Goal: Task Accomplishment & Management: Manage account settings

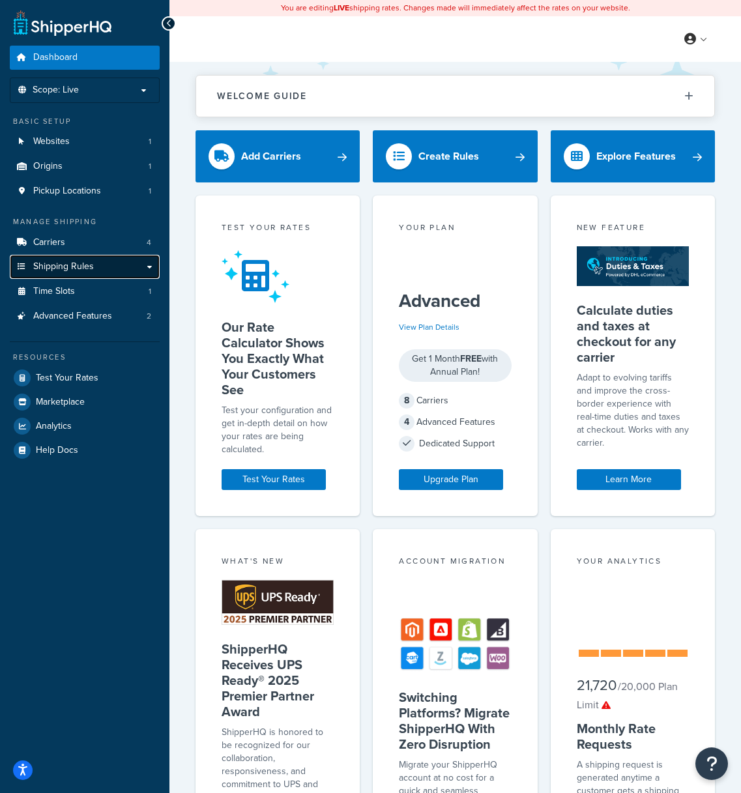
click at [102, 272] on link "Shipping Rules" at bounding box center [85, 267] width 150 height 24
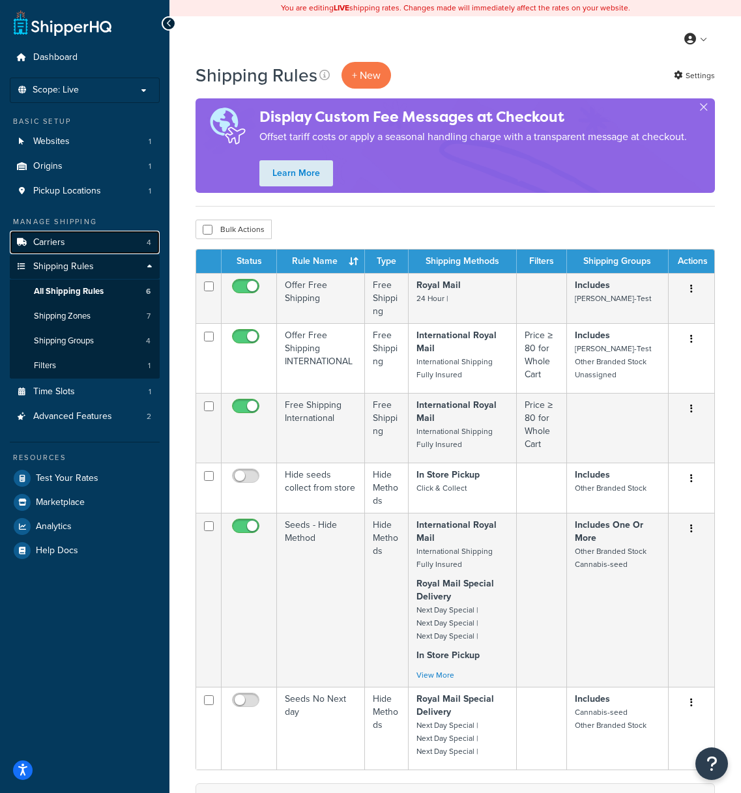
click at [98, 243] on link "Carriers 4" at bounding box center [85, 243] width 150 height 24
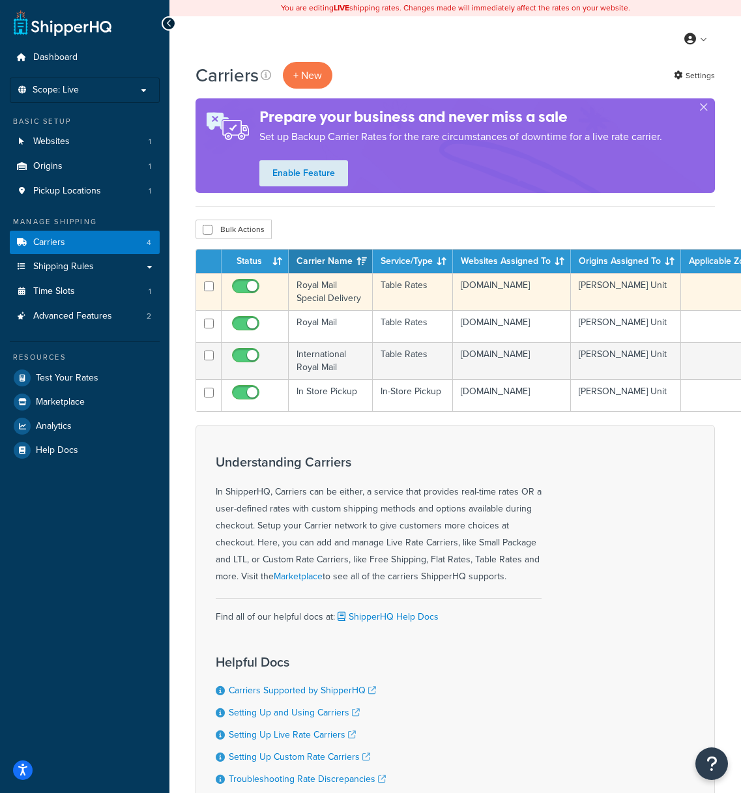
click at [364, 284] on td "Royal Mail Special Delivery" at bounding box center [331, 291] width 84 height 37
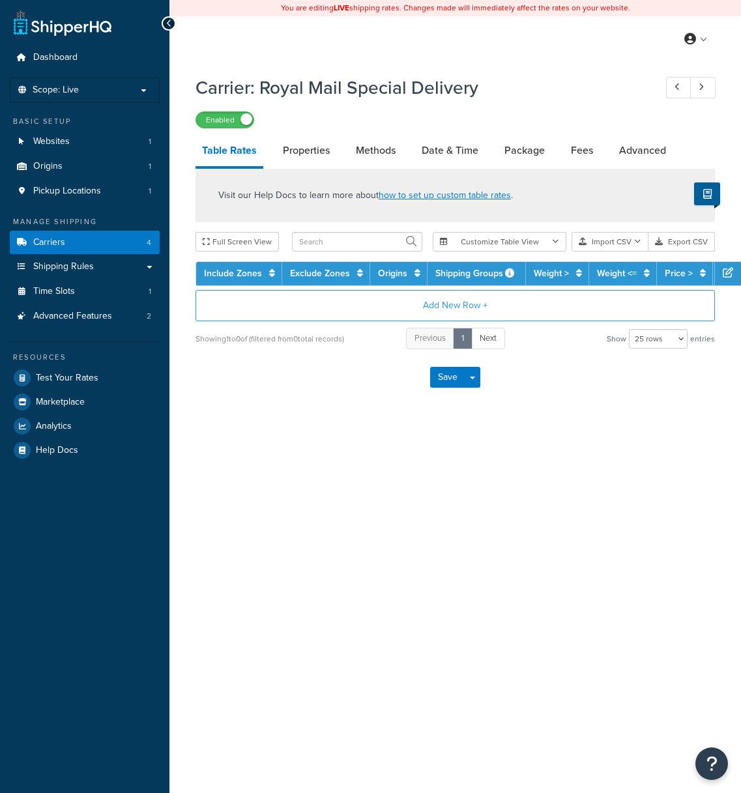
select select "25"
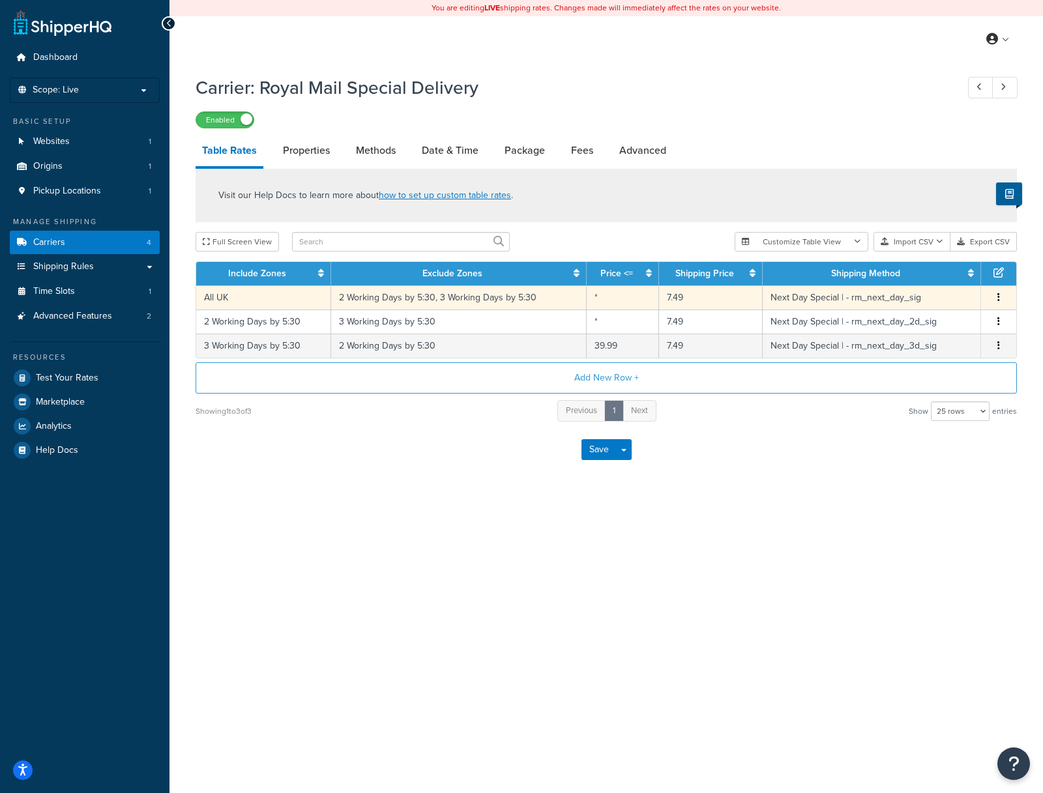
click at [740, 297] on icon "button" at bounding box center [998, 297] width 3 height 9
click at [601, 231] on div "Visit our Help Docs to learn more about how to set up custom table rates . Full…" at bounding box center [606, 296] width 841 height 254
click at [394, 147] on link "Methods" at bounding box center [375, 150] width 53 height 31
select select "25"
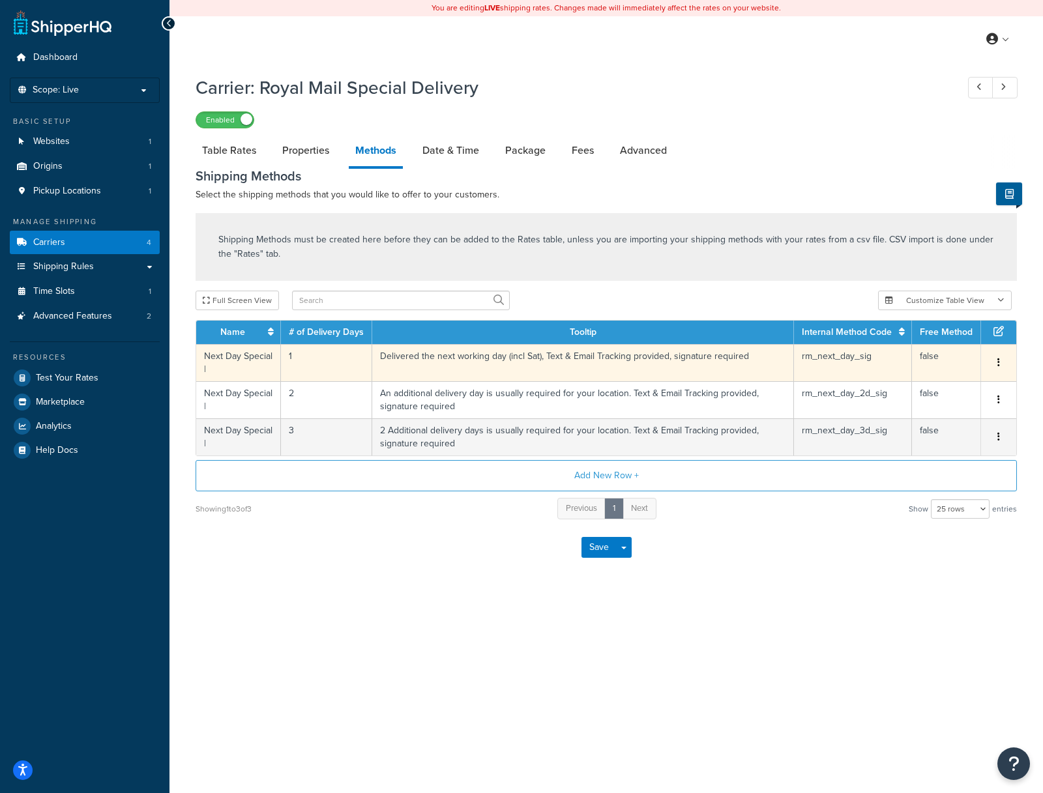
click at [505, 364] on td "Delivered the next working day (incl Sat), Text & Email Tracking provided, sign…" at bounding box center [583, 362] width 422 height 37
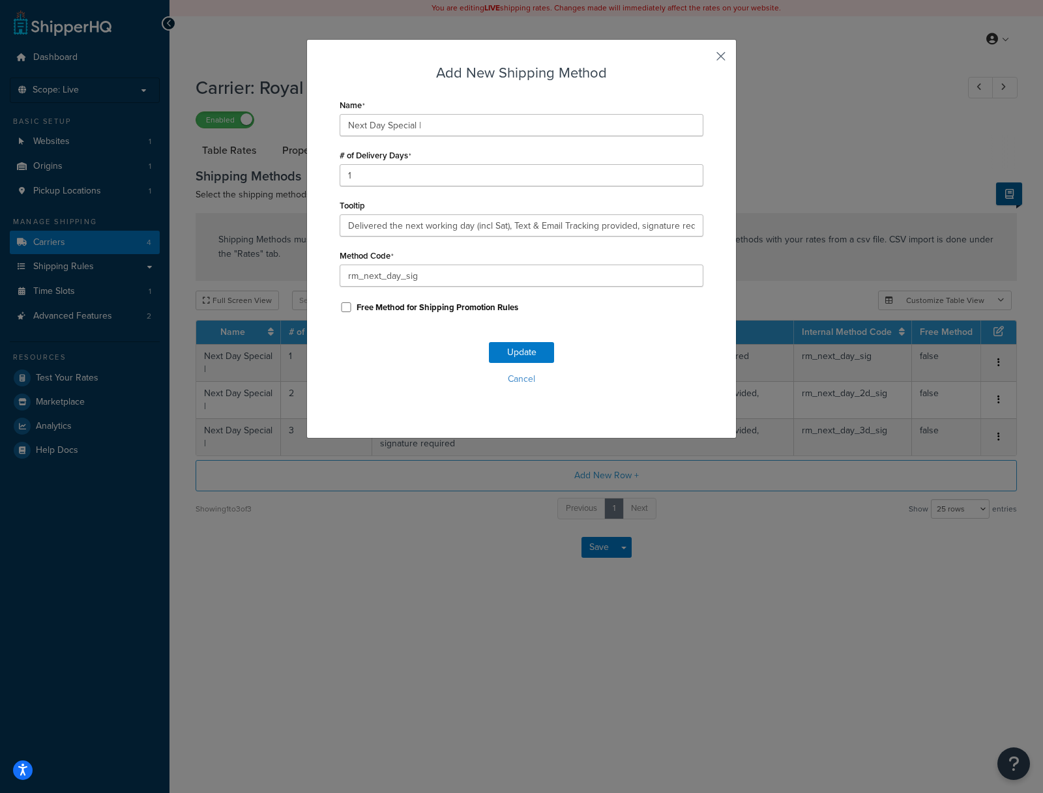
click at [703, 59] on button "button" at bounding box center [701, 60] width 3 height 3
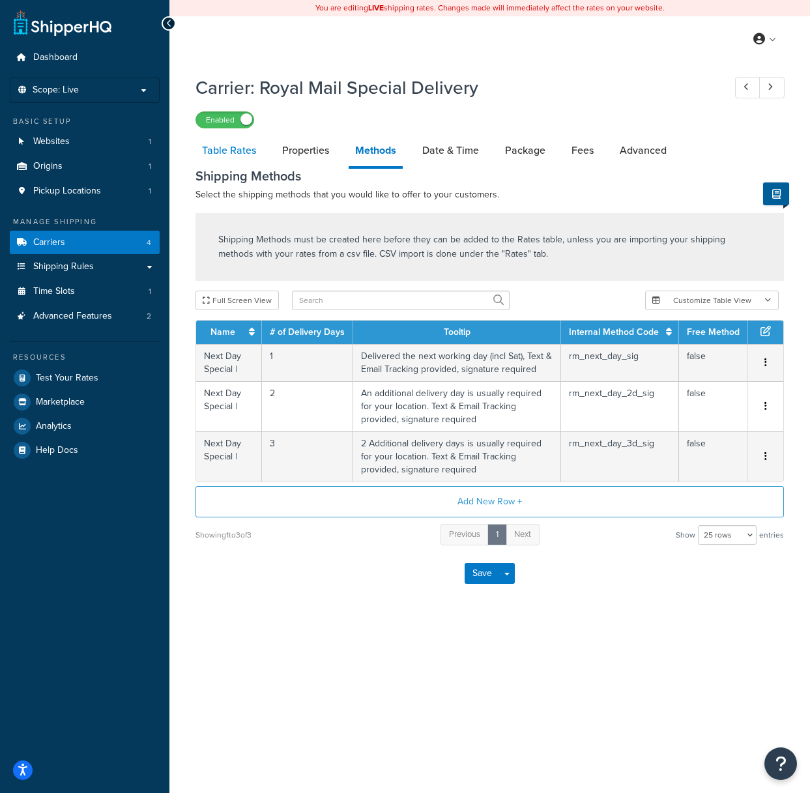
click at [222, 146] on link "Table Rates" at bounding box center [228, 150] width 67 height 31
select select "25"
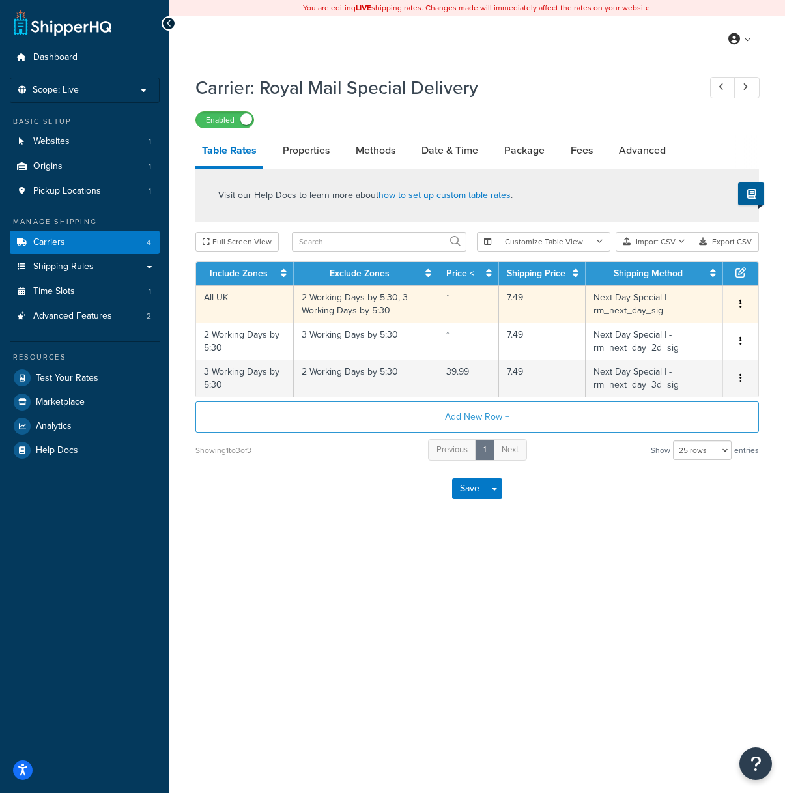
click at [258, 304] on td "All UK" at bounding box center [245, 303] width 98 height 37
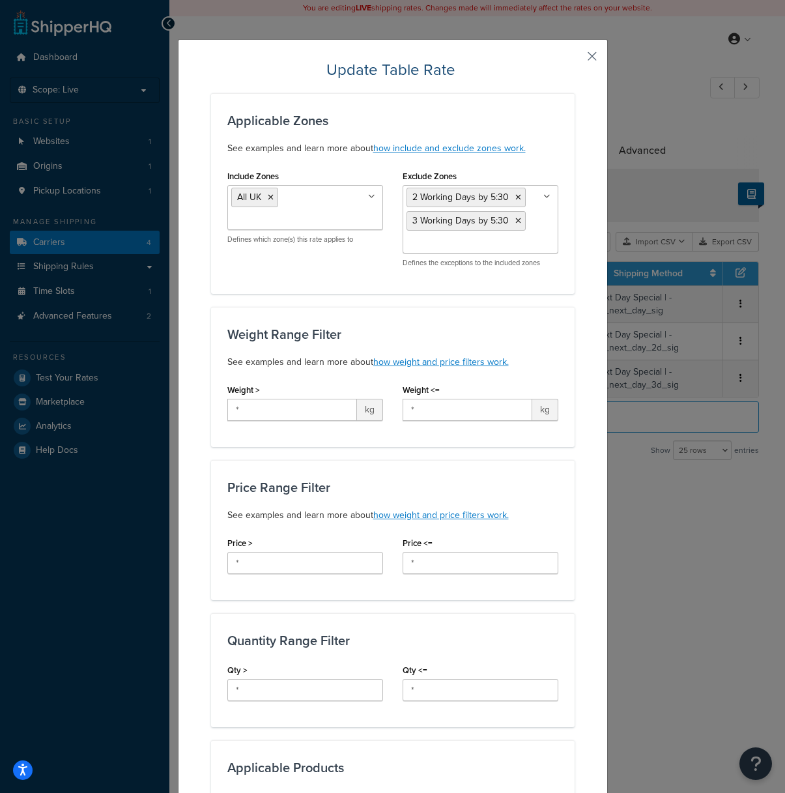
click at [575, 59] on button "button" at bounding box center [572, 60] width 3 height 3
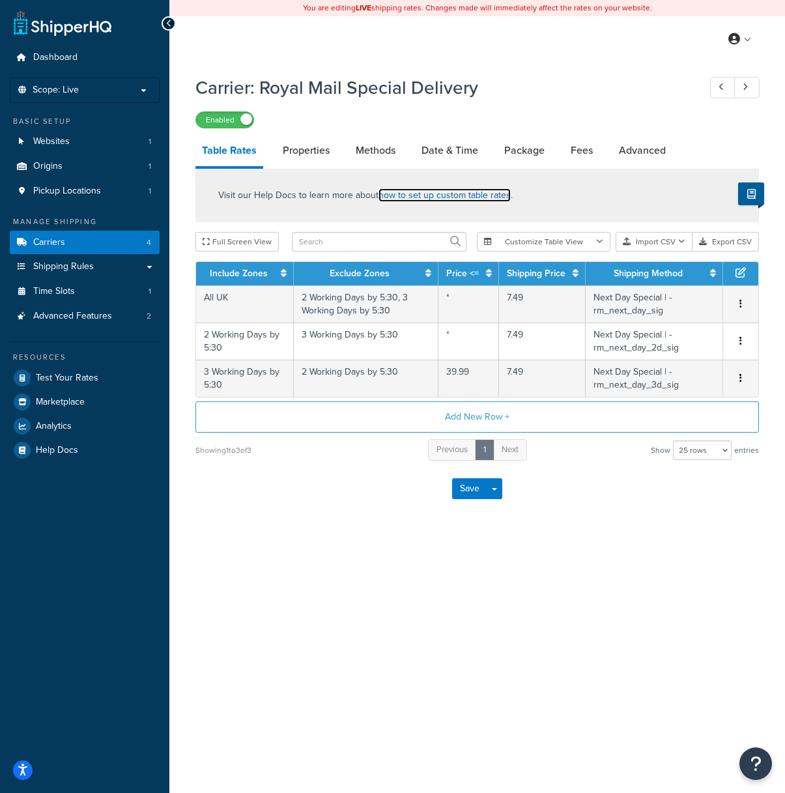
click at [448, 195] on link "how to set up custom table rates" at bounding box center [445, 195] width 132 height 14
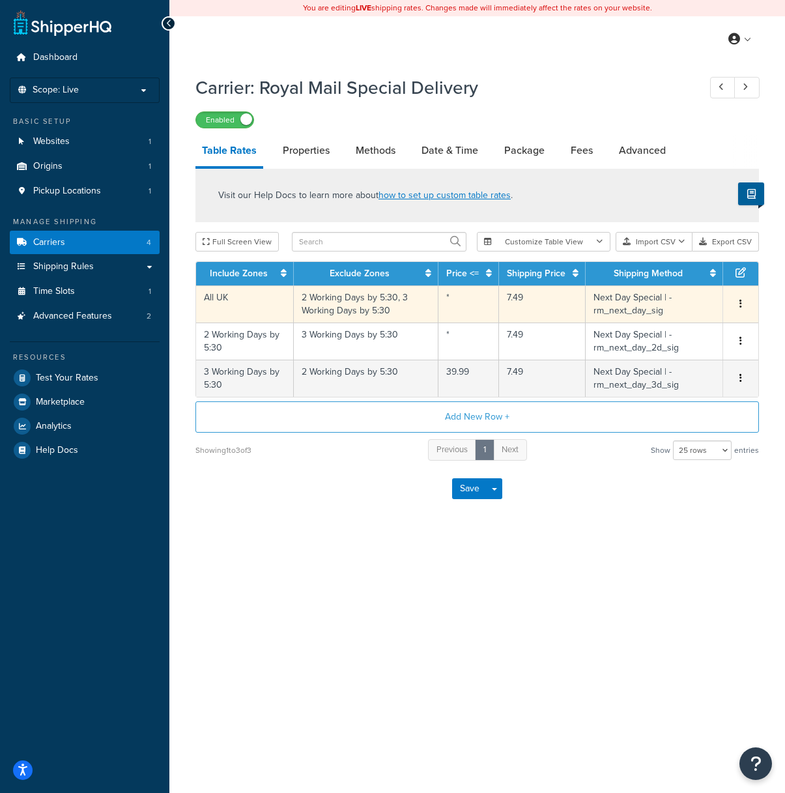
click at [740, 306] on button "button" at bounding box center [741, 304] width 10 height 14
click at [672, 276] on div "Edit" at bounding box center [675, 280] width 93 height 27
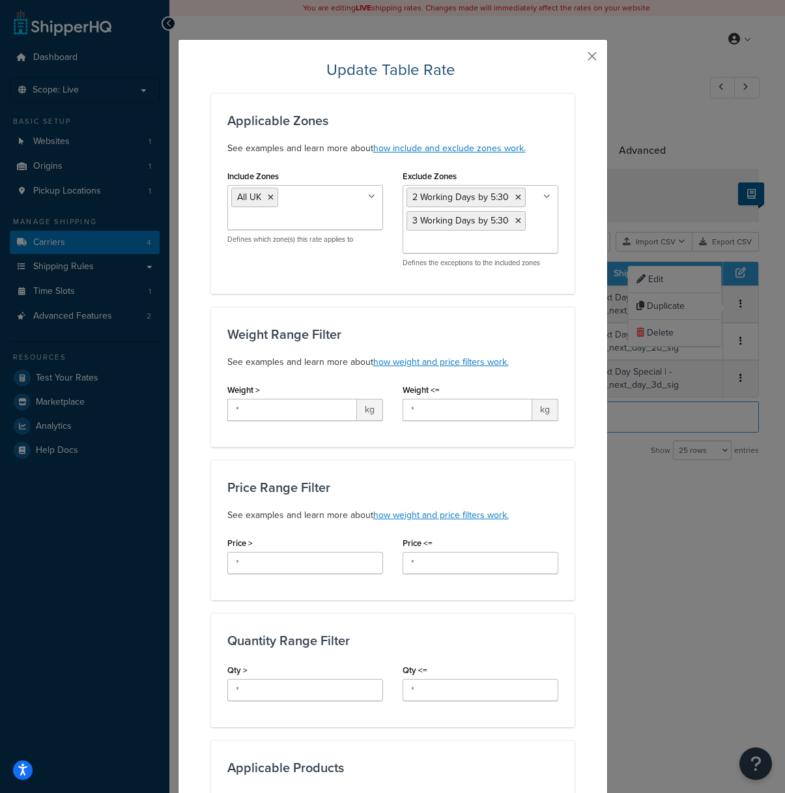
click at [575, 59] on button "button" at bounding box center [572, 60] width 3 height 3
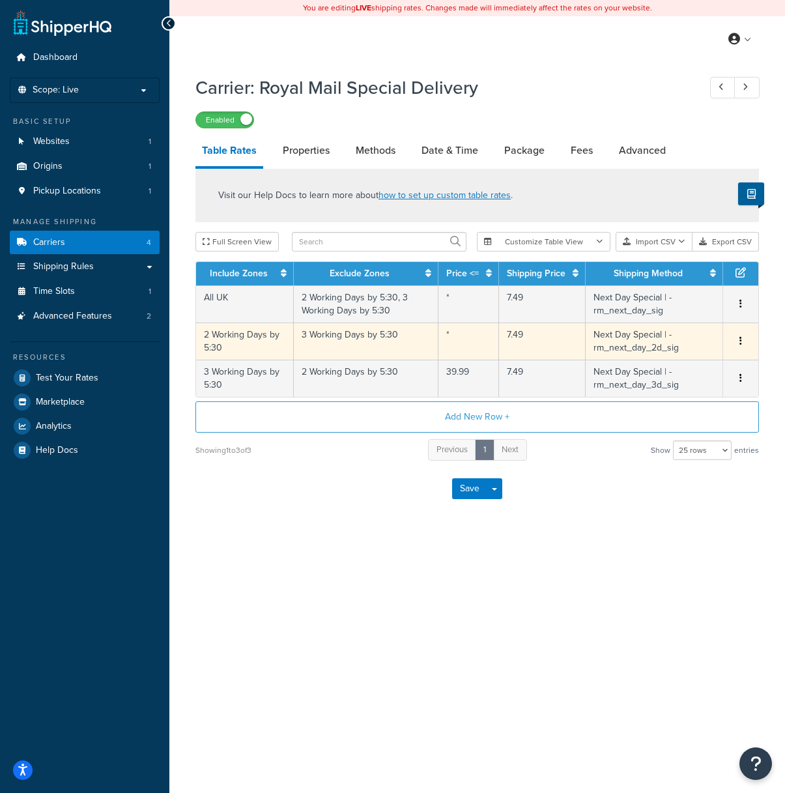
click at [736, 340] on button "button" at bounding box center [741, 341] width 10 height 14
click at [680, 320] on div "Edit" at bounding box center [675, 317] width 93 height 27
select select "144815"
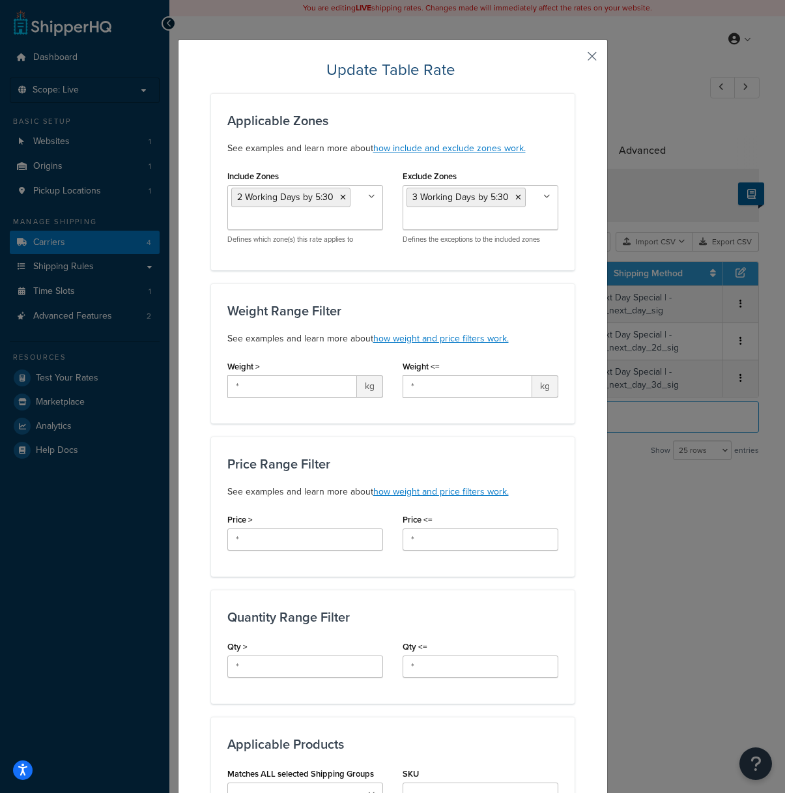
click at [575, 59] on button "button" at bounding box center [572, 60] width 3 height 3
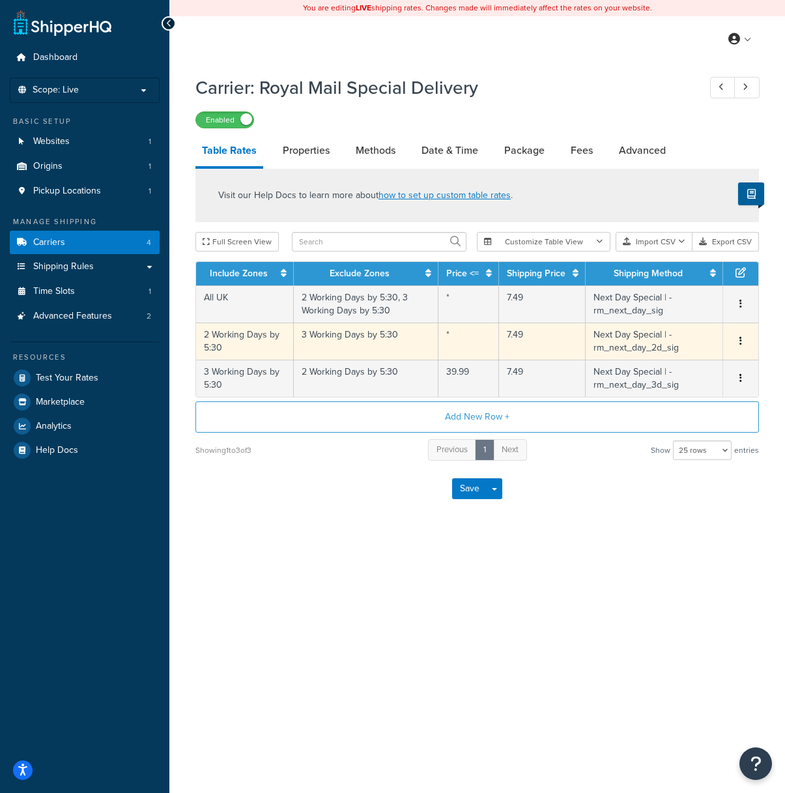
click at [740, 345] on icon "button" at bounding box center [741, 340] width 3 height 9
click at [599, 218] on div "Visit our Help Docs to learn more about how to set up custom table rates ." at bounding box center [477, 195] width 564 height 53
click at [740, 345] on button "button" at bounding box center [741, 341] width 10 height 14
click at [683, 319] on div "Edit" at bounding box center [675, 317] width 93 height 27
select select "144815"
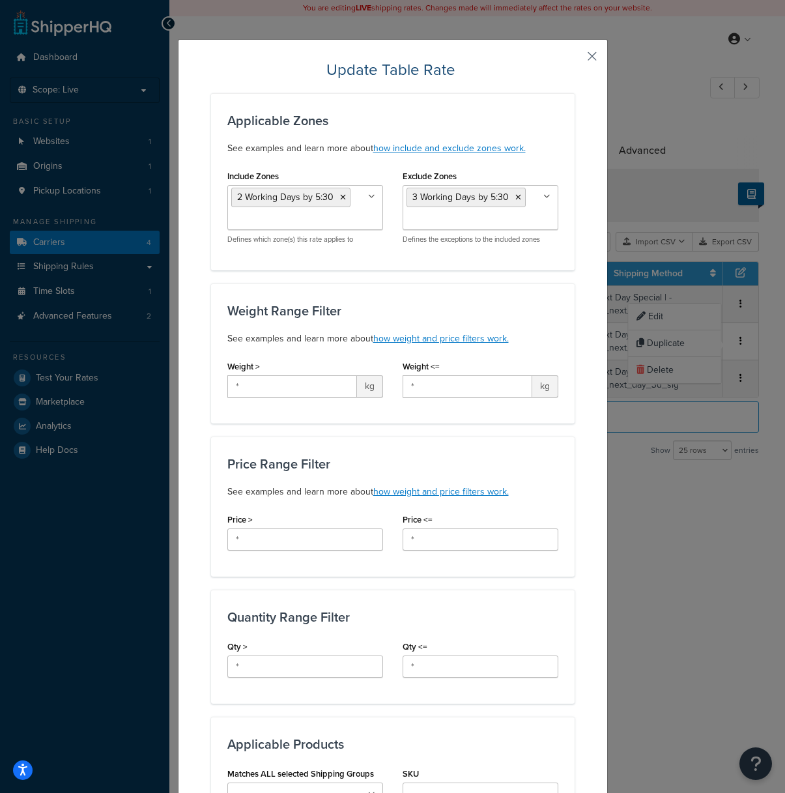
click at [575, 59] on button "button" at bounding box center [572, 60] width 3 height 3
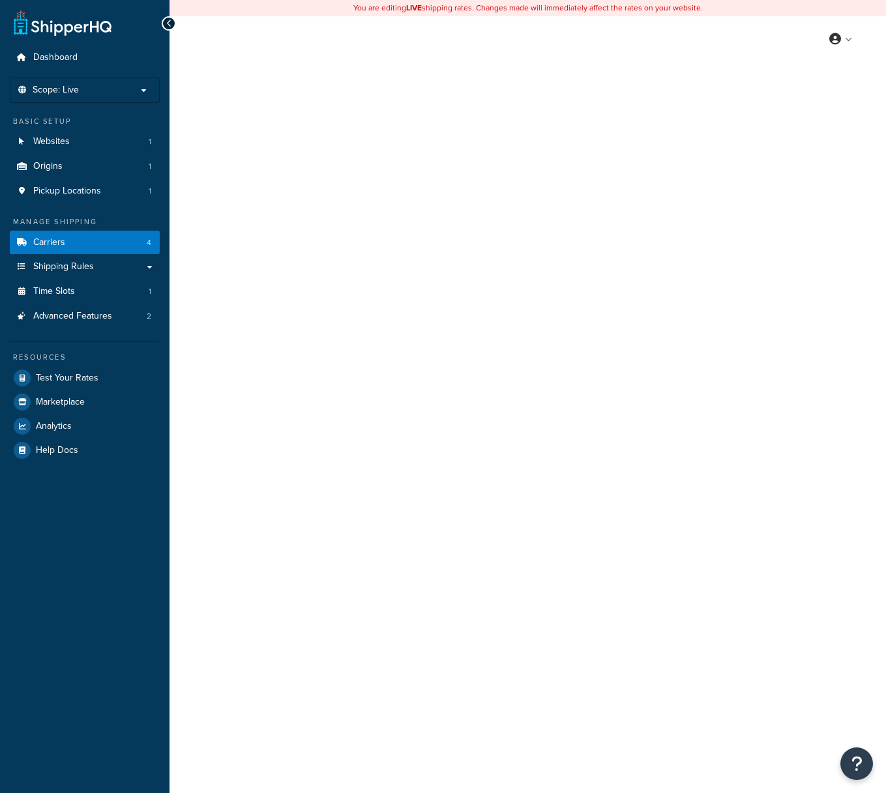
select select "25"
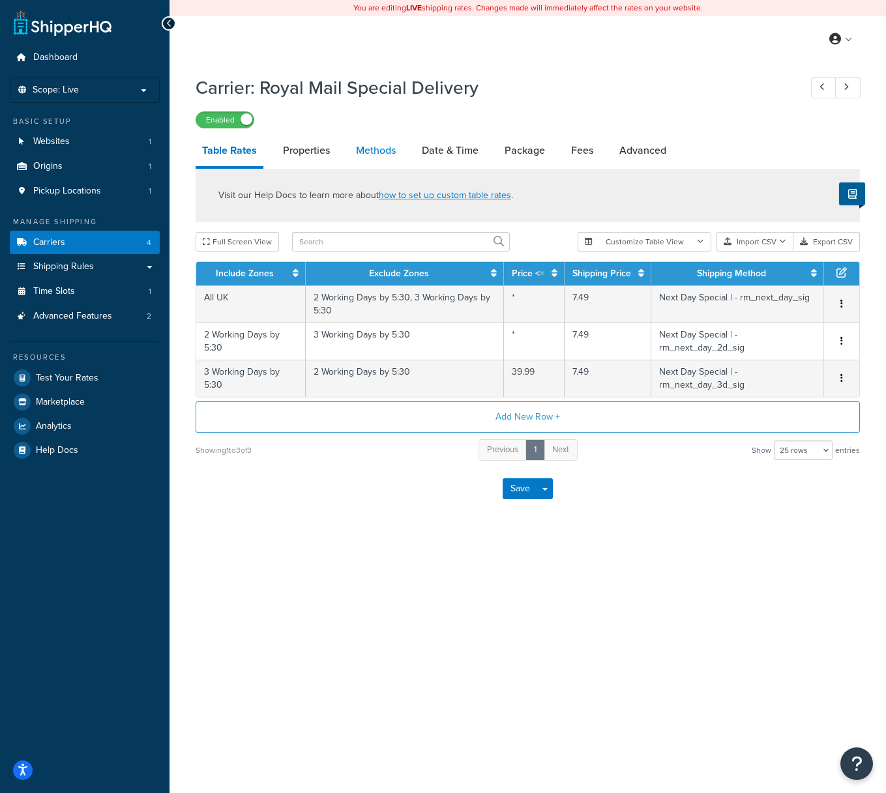
click at [368, 151] on link "Methods" at bounding box center [375, 150] width 53 height 31
select select "25"
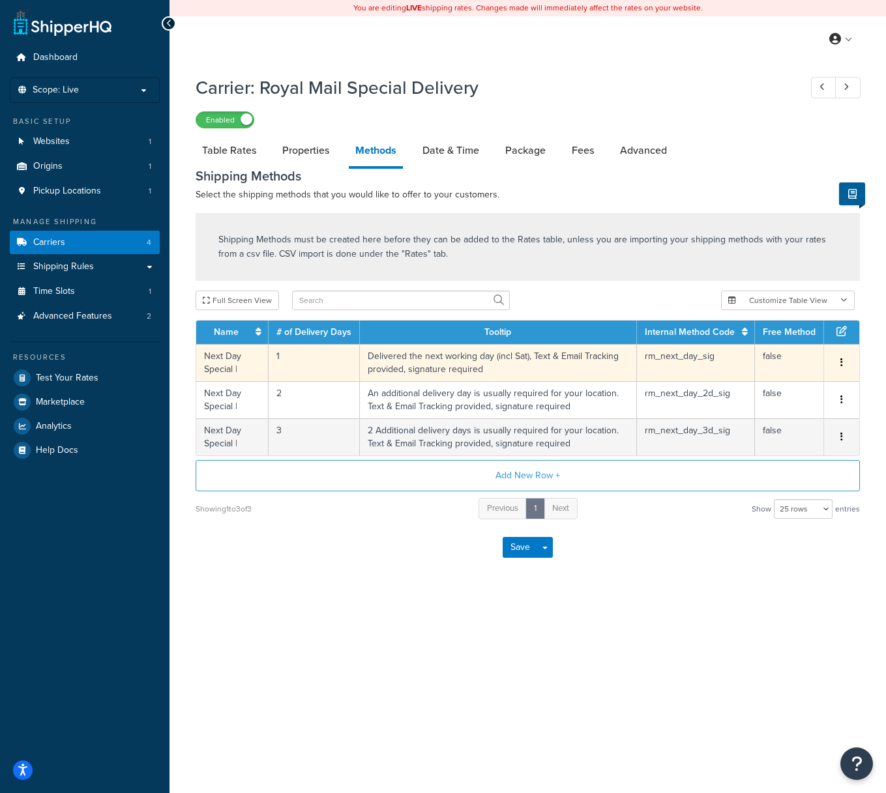
click at [834, 364] on span "Edit Delete" at bounding box center [841, 363] width 20 height 14
click at [845, 368] on button "button" at bounding box center [841, 363] width 10 height 14
click at [780, 349] on div "Edit" at bounding box center [775, 352] width 93 height 27
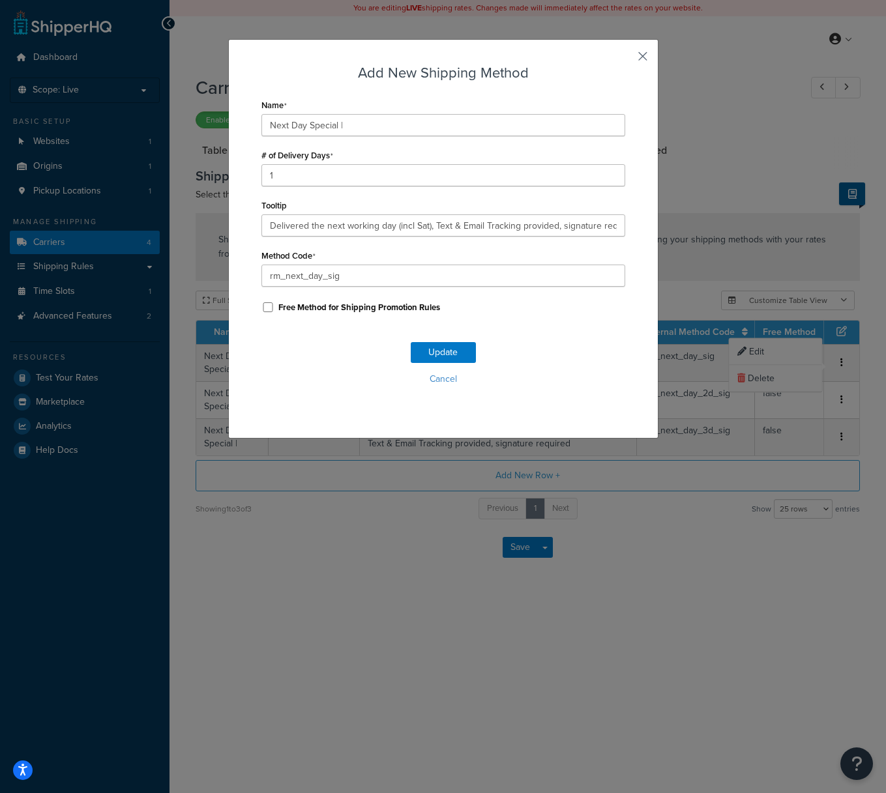
click at [625, 59] on button "button" at bounding box center [623, 60] width 3 height 3
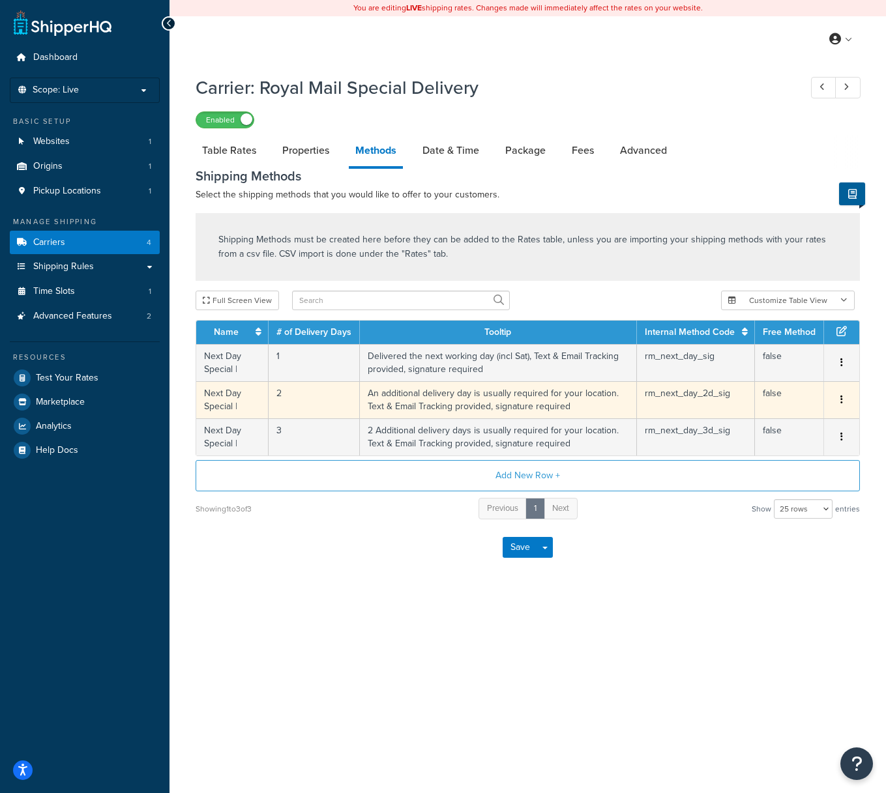
click at [839, 398] on button "button" at bounding box center [841, 400] width 10 height 14
click at [800, 388] on div "Edit" at bounding box center [775, 389] width 93 height 27
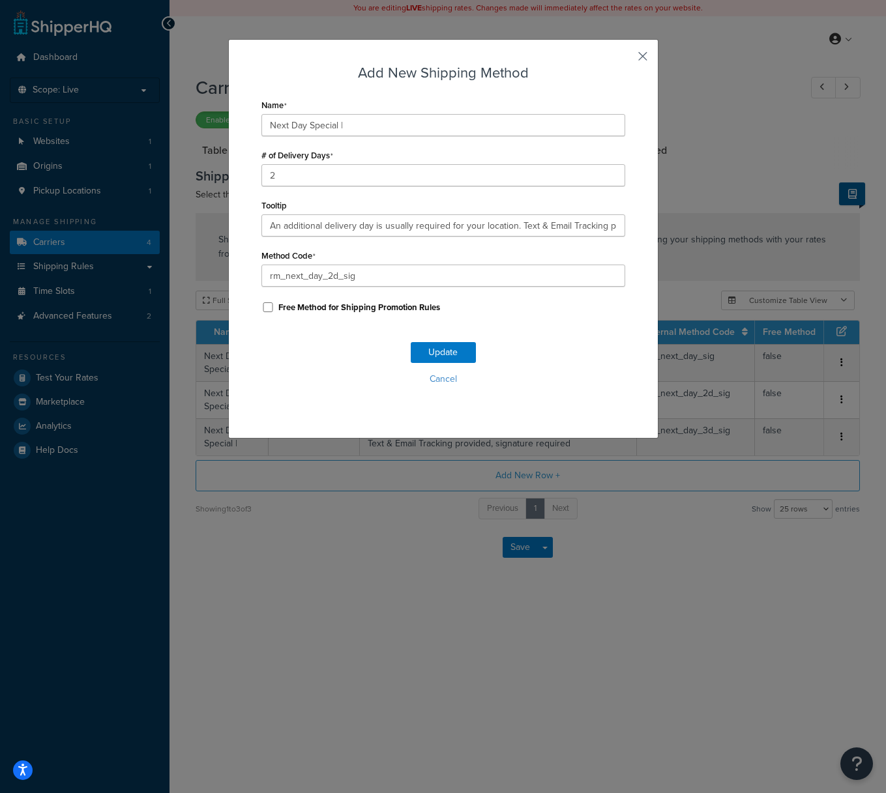
click at [625, 59] on button "button" at bounding box center [623, 60] width 3 height 3
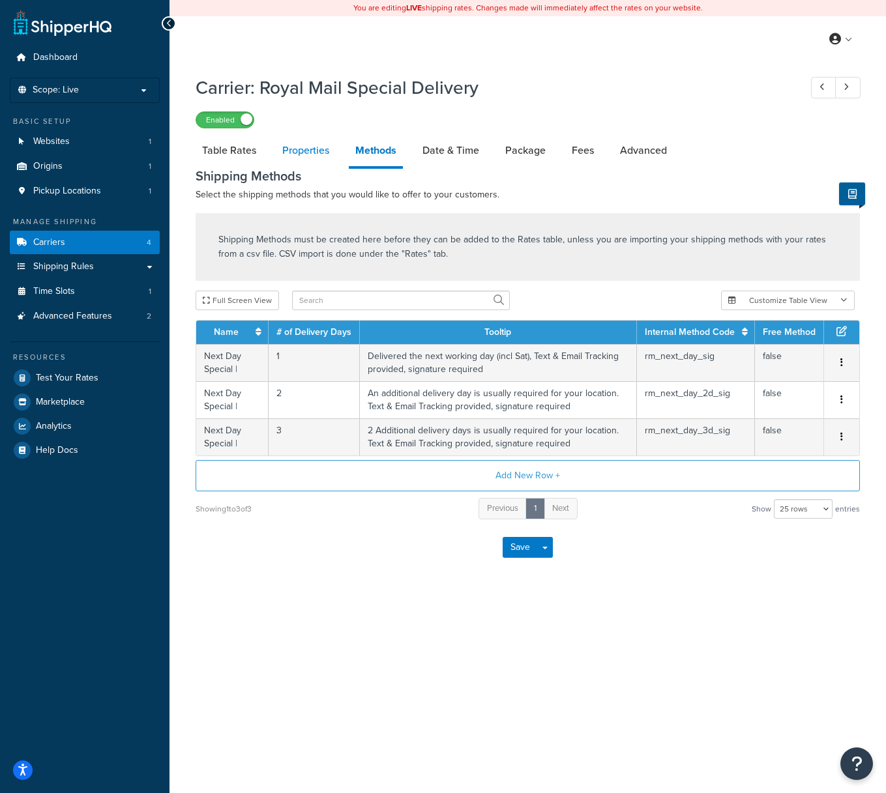
click at [322, 154] on link "Properties" at bounding box center [306, 150] width 60 height 31
select select "HIGHEST"
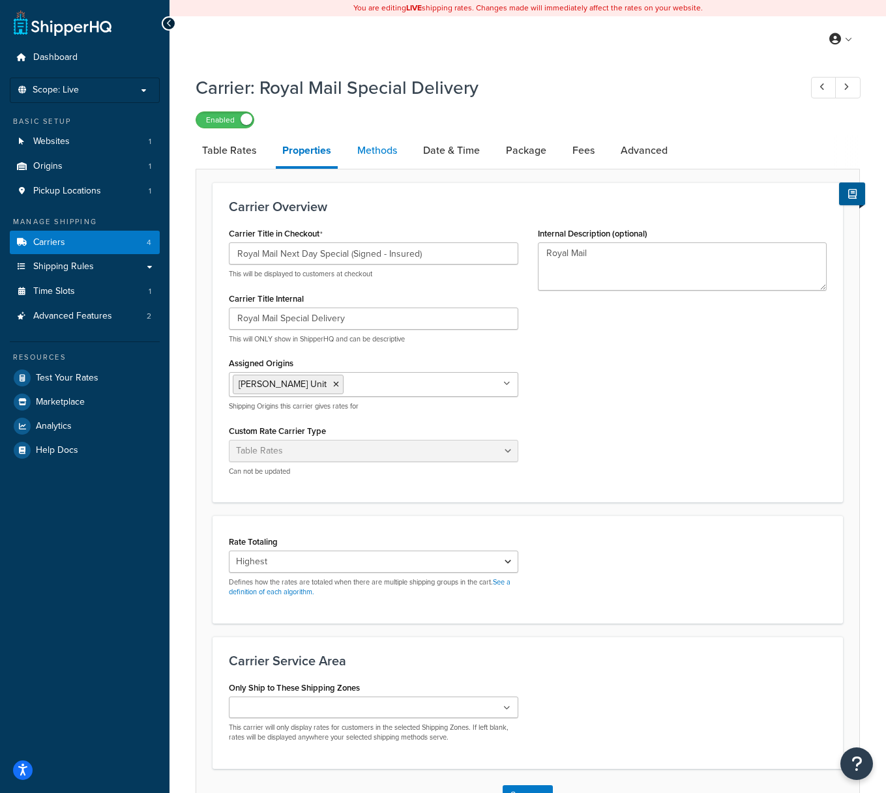
click at [378, 153] on link "Methods" at bounding box center [377, 150] width 53 height 31
select select "25"
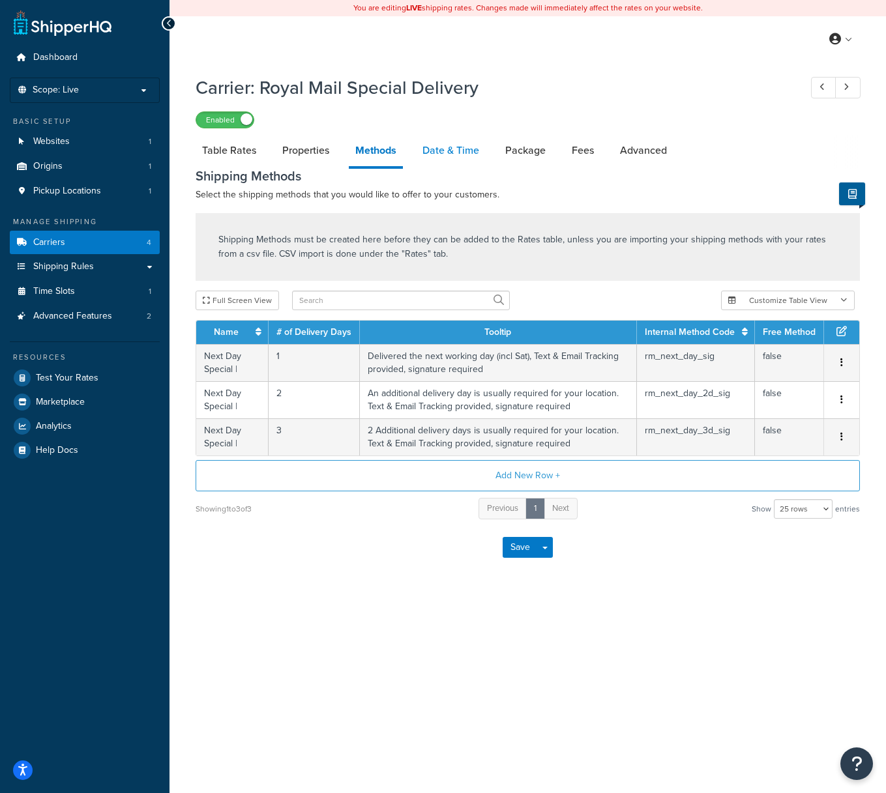
click at [459, 148] on link "Date & Time" at bounding box center [451, 150] width 70 height 31
select select "yMMMEd"
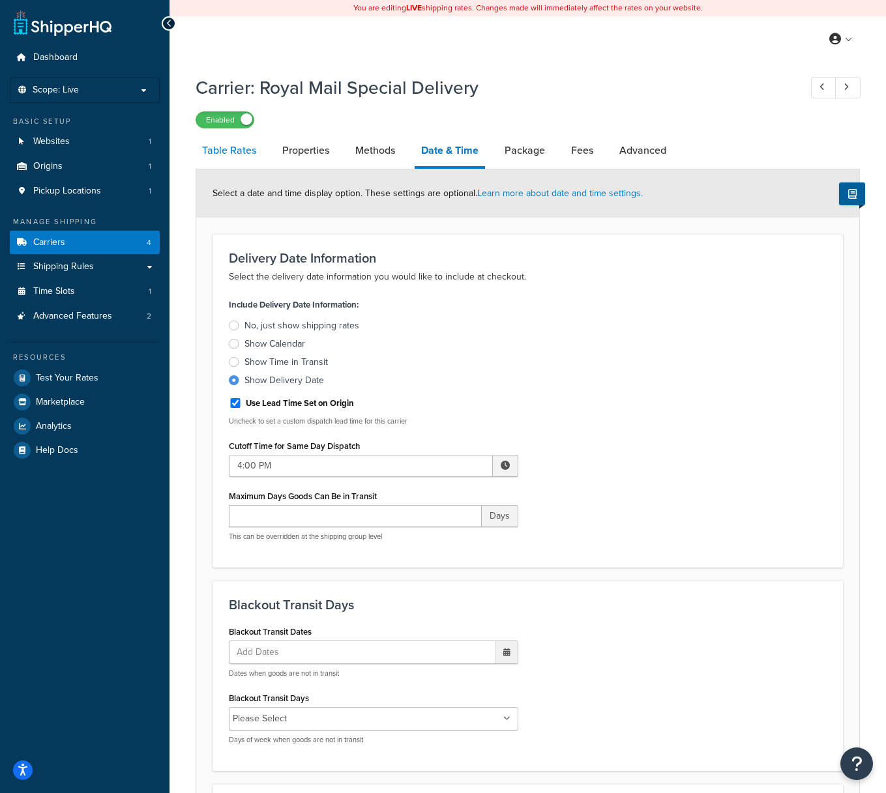
click at [252, 150] on link "Table Rates" at bounding box center [228, 150] width 67 height 31
select select "25"
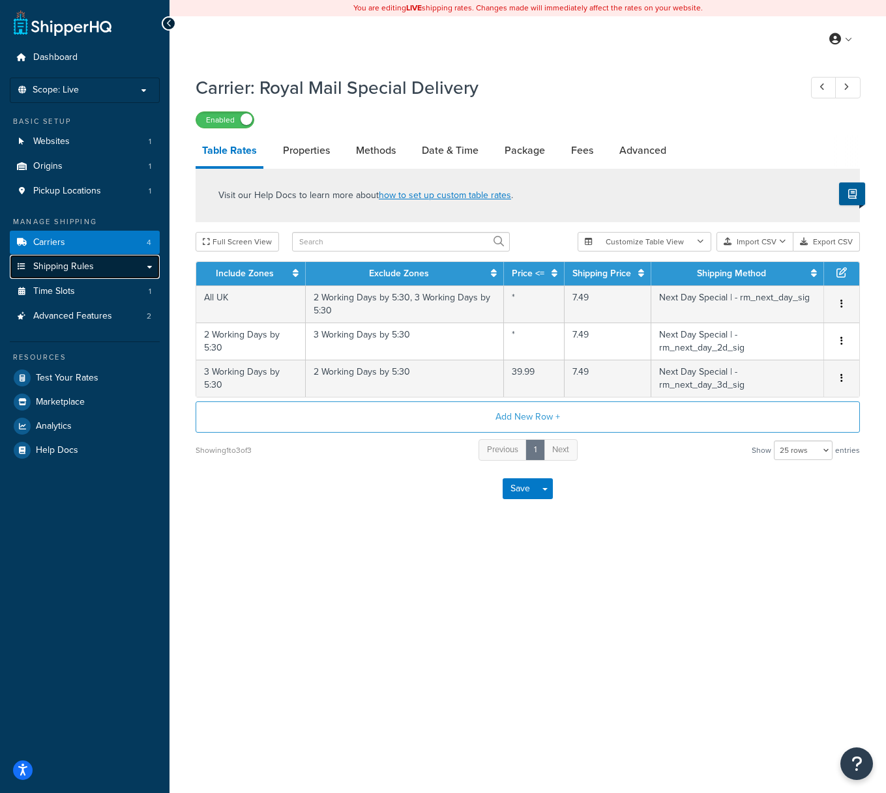
click at [119, 263] on link "Shipping Rules" at bounding box center [85, 267] width 150 height 24
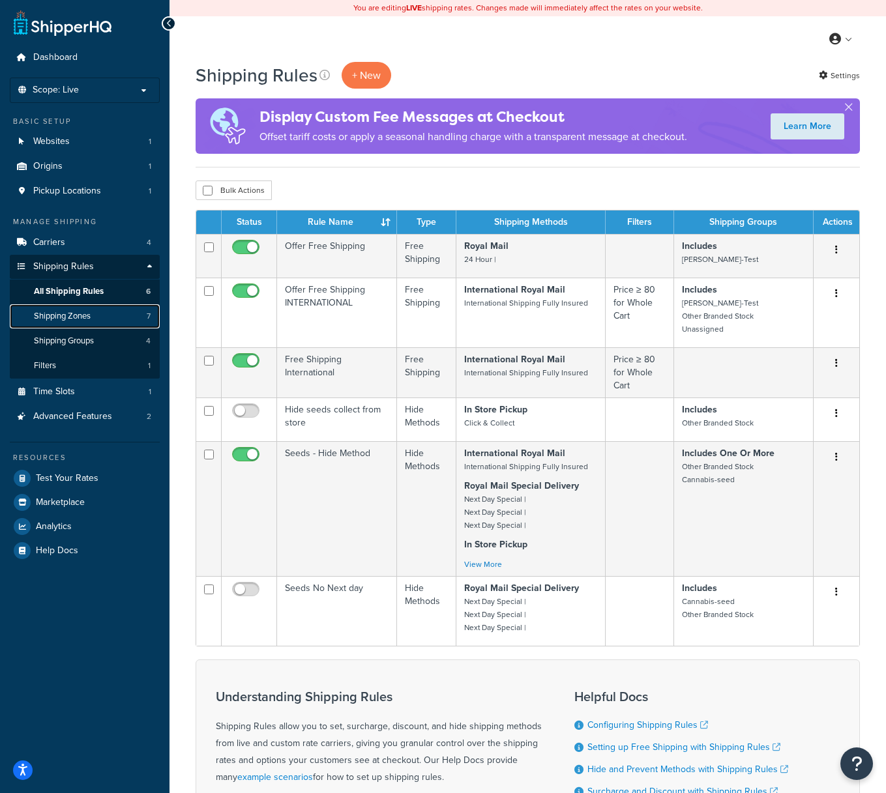
click at [100, 317] on link "Shipping Zones 7" at bounding box center [85, 316] width 150 height 24
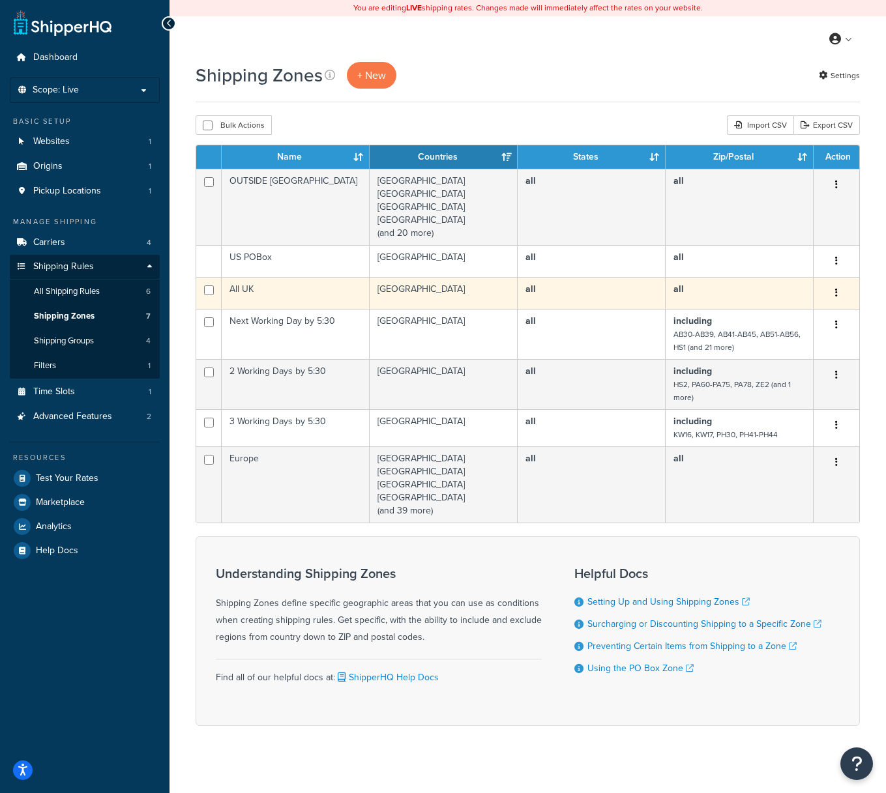
click at [835, 291] on icon "button" at bounding box center [836, 292] width 3 height 9
click at [793, 319] on link "Edit" at bounding box center [783, 320] width 103 height 27
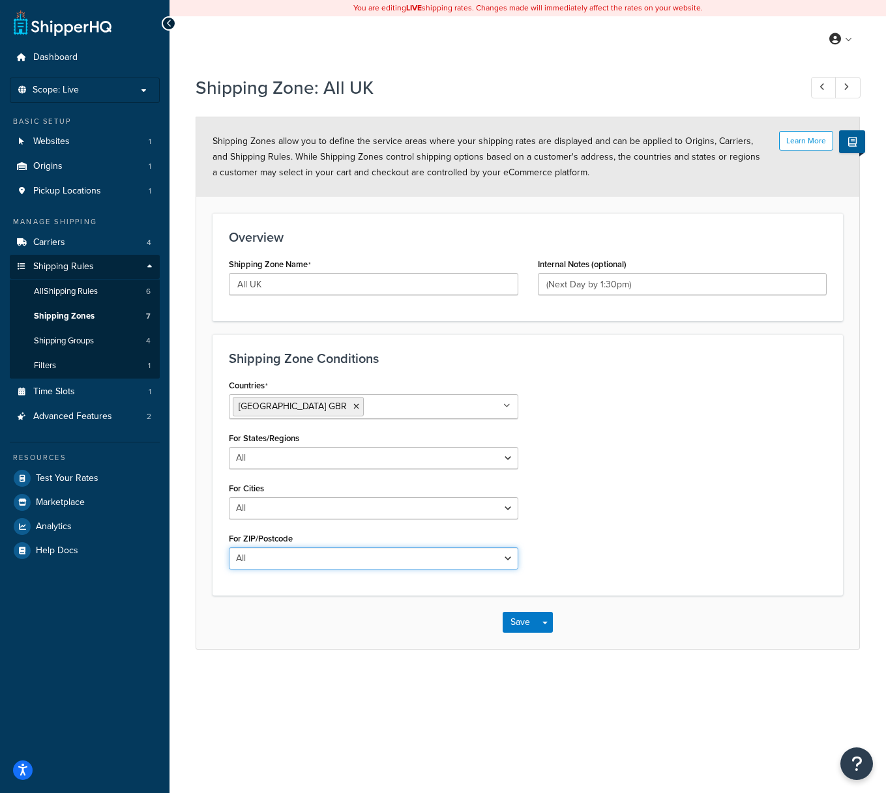
click at [475, 556] on select "All Including Excluding" at bounding box center [373, 558] width 289 height 22
select select "excluding"
click at [229, 547] on select "All Including Excluding" at bounding box center [373, 558] width 289 height 22
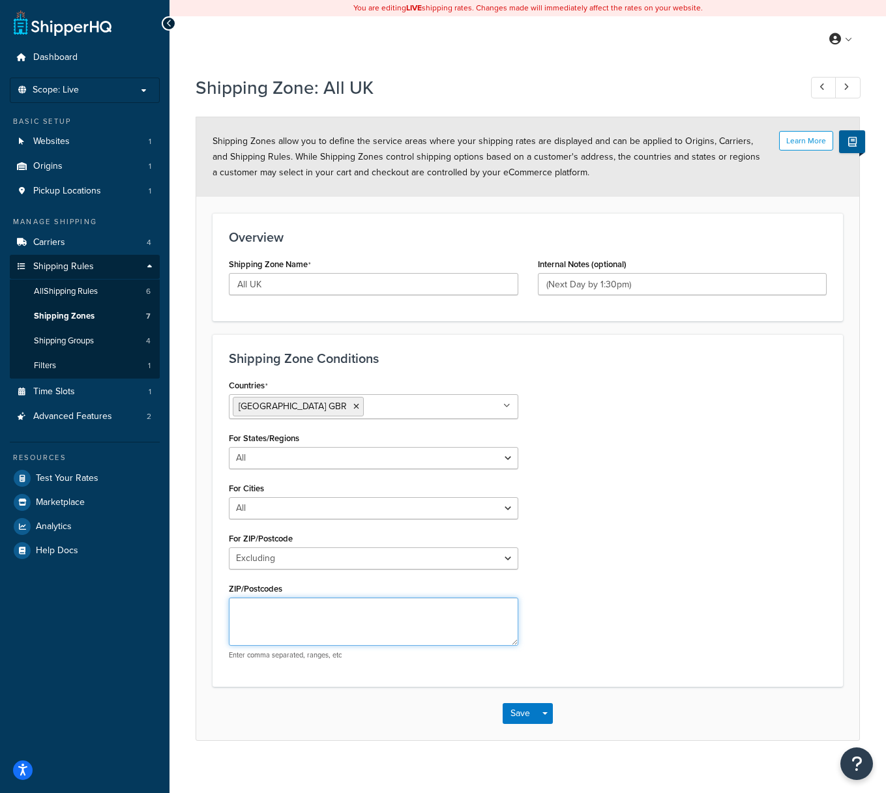
click at [294, 609] on textarea "ZIP/Postcodes" at bounding box center [373, 622] width 289 height 48
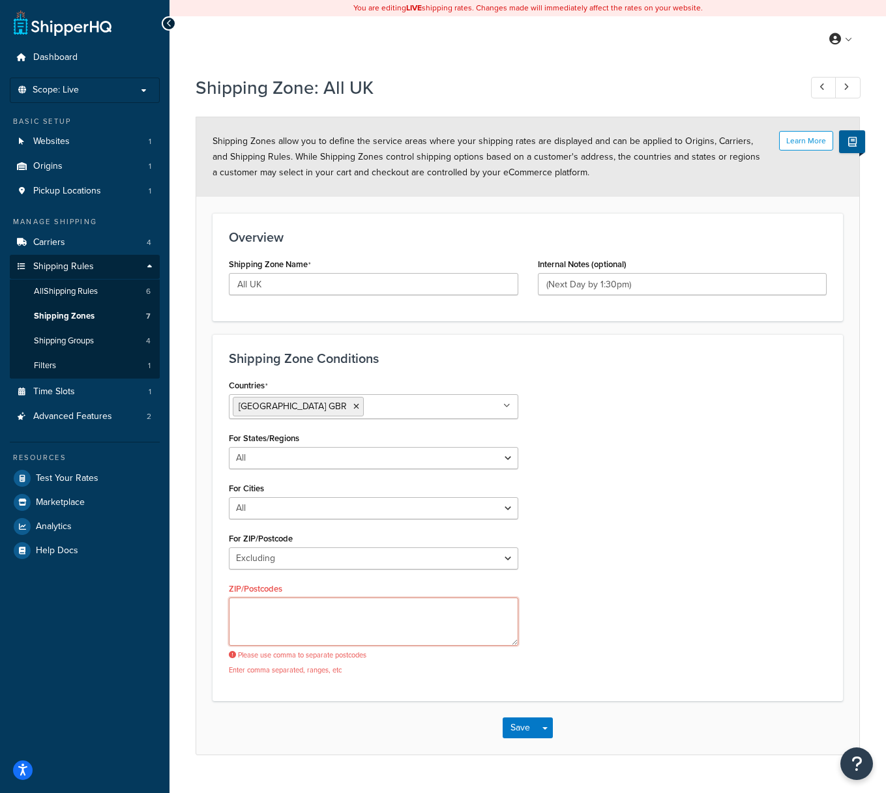
click at [317, 609] on textarea "ZIP/Postcodes" at bounding box center [373, 622] width 289 height 48
paste textarea "AB30-AB39, AB41-AB45, AB51-AB56, HS1, HS3-HS9, IV21-IV28, IV40-IV49, IV51-IV56,…"
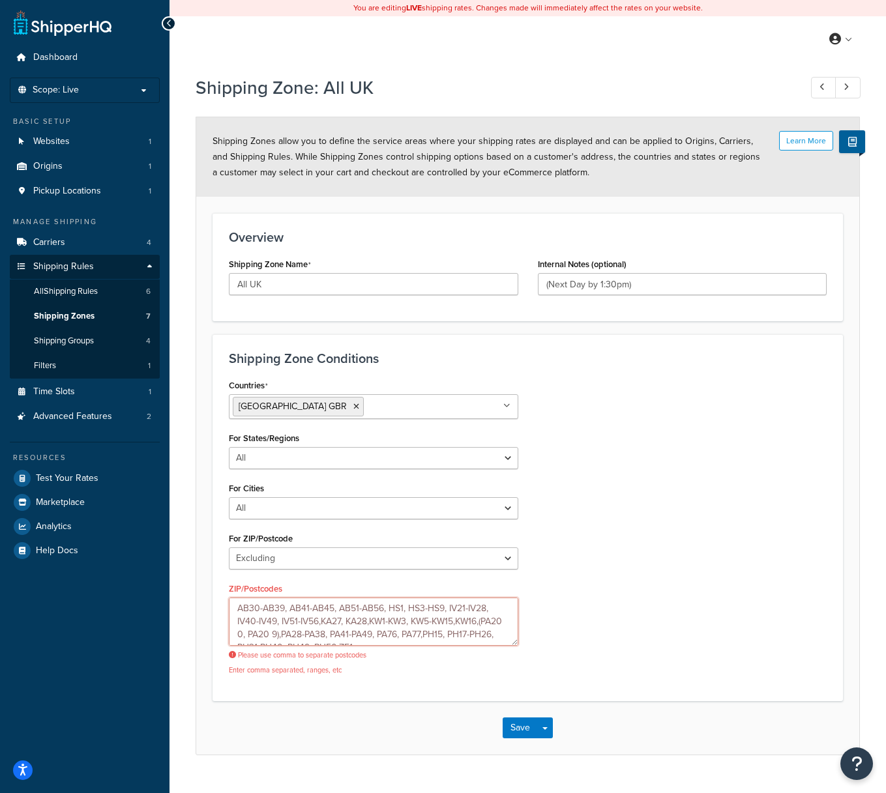
scroll to position [9, 0]
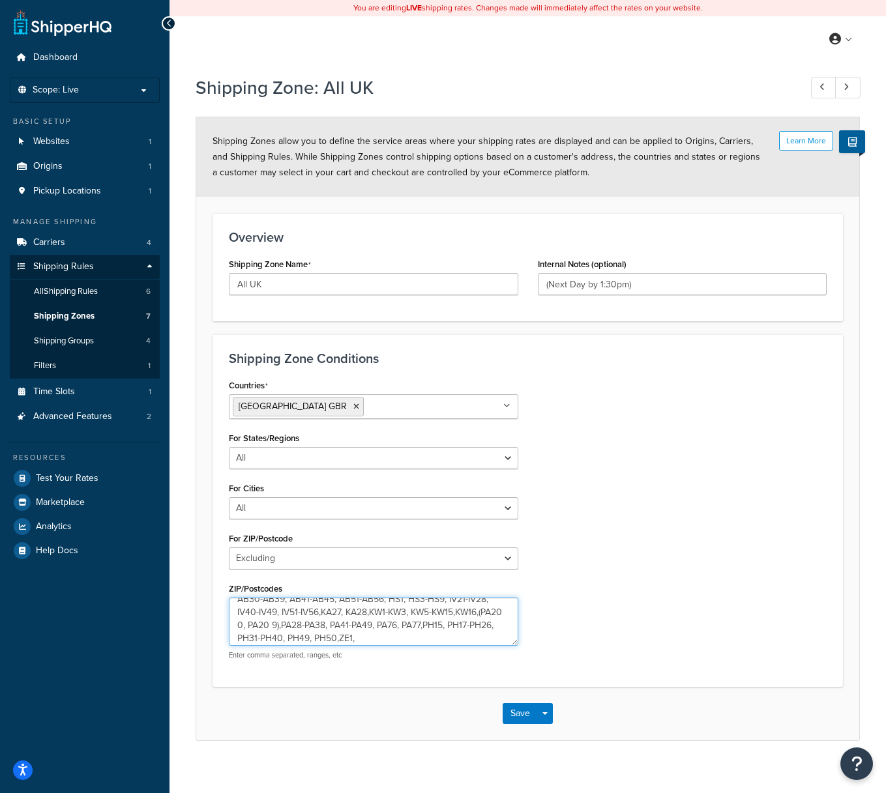
paste textarea "HS2, PA60-PA75, PA78, ZE2, ZE3"
type textarea "AB30-AB39, AB41-AB45, AB51-AB56, HS1, HS3-HS9, IV21-IV28, IV40-IV49, IV51-IV56,…"
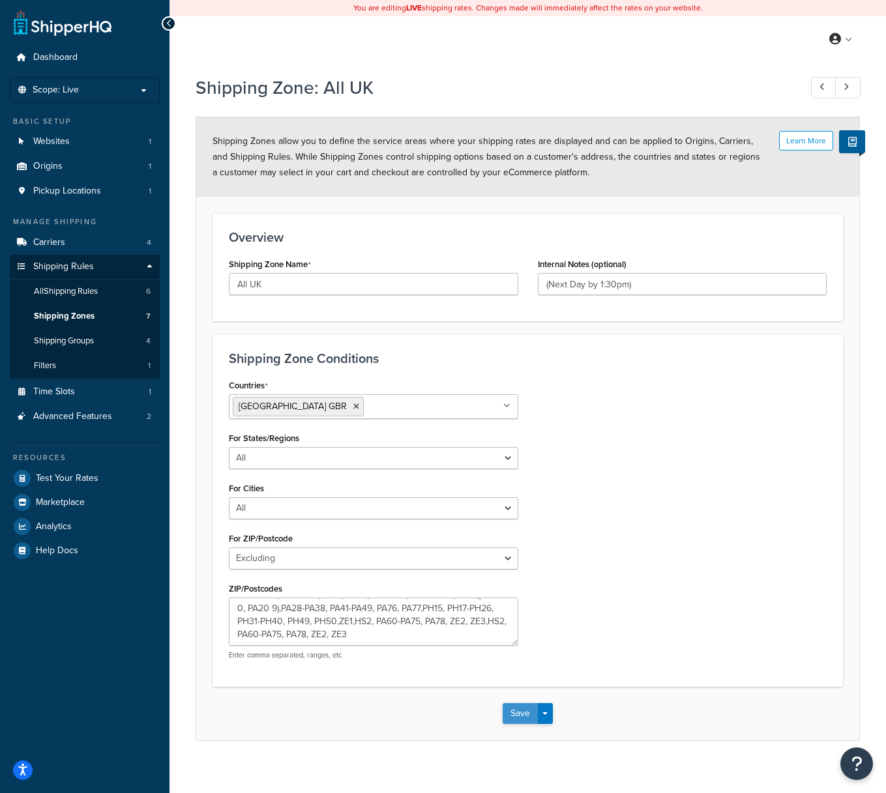
click at [516, 711] on button "Save" at bounding box center [519, 713] width 35 height 21
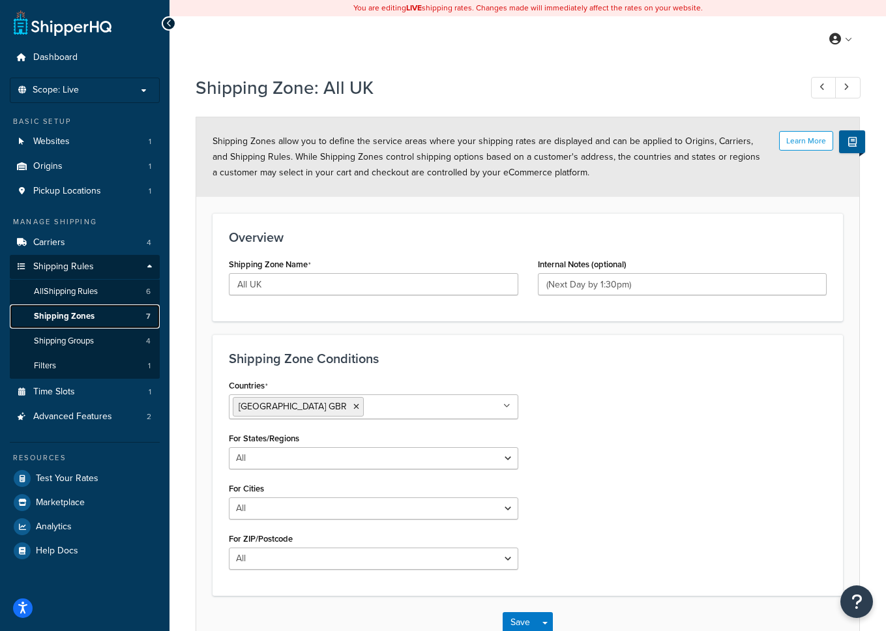
click at [79, 319] on span "Shipping Zones" at bounding box center [64, 316] width 61 height 11
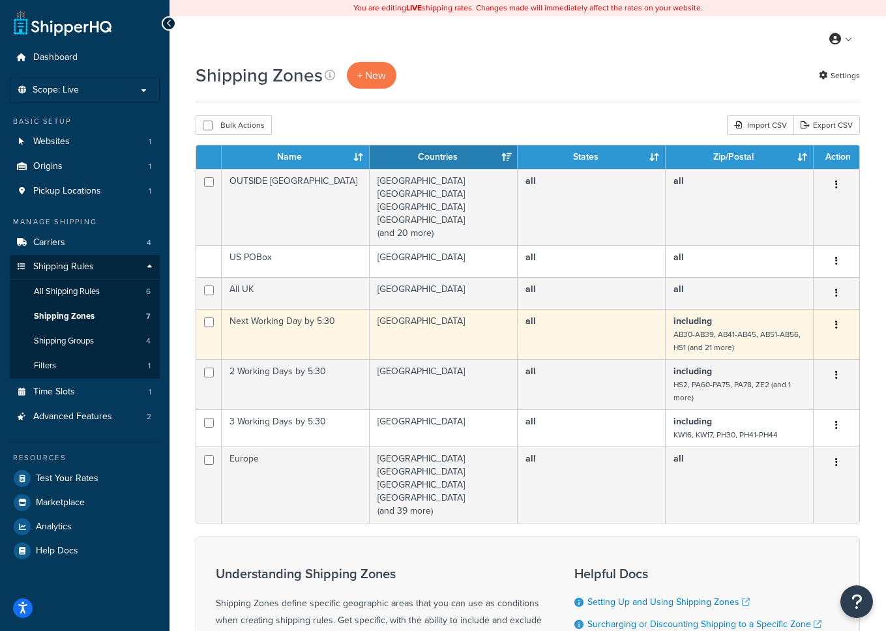
click at [841, 327] on button "button" at bounding box center [836, 325] width 18 height 21
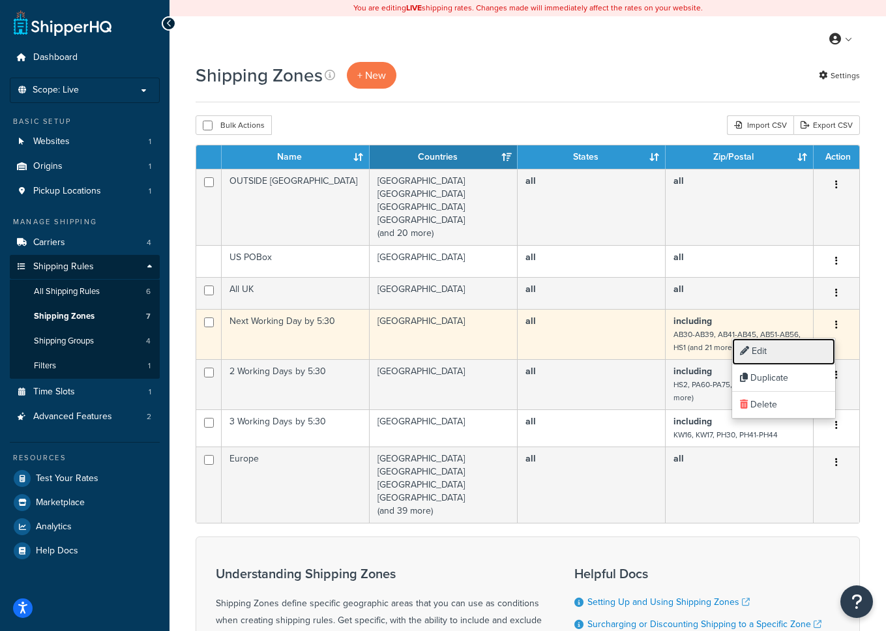
click at [806, 355] on link "Edit" at bounding box center [783, 351] width 103 height 27
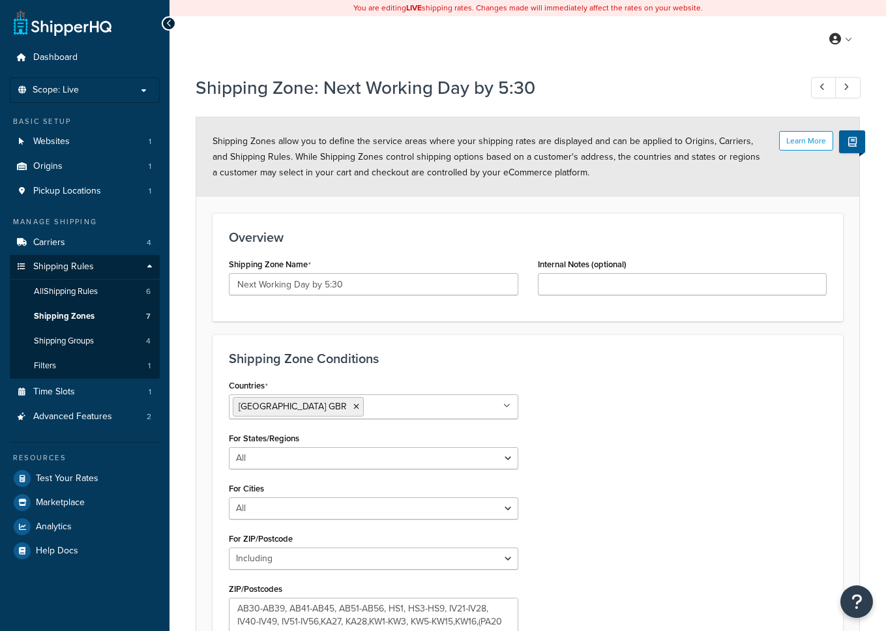
select select "including"
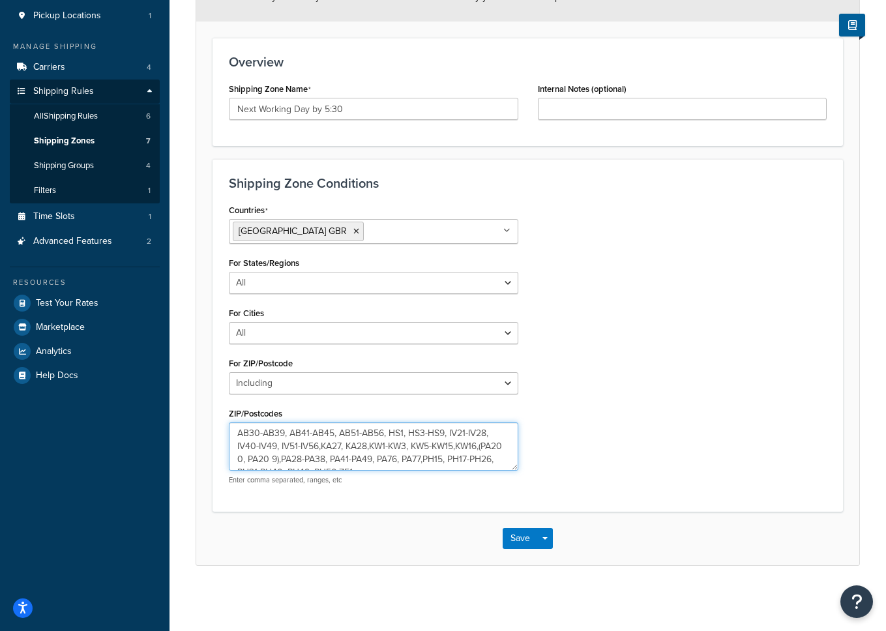
scroll to position [13, 0]
drag, startPoint x: 237, startPoint y: 434, endPoint x: 274, endPoint y: 487, distance: 64.2
click at [274, 487] on div "Countries [GEOGRAPHIC_DATA] [GEOGRAPHIC_DATA] All Countries ALL [GEOGRAPHIC_DAT…" at bounding box center [373, 348] width 309 height 294
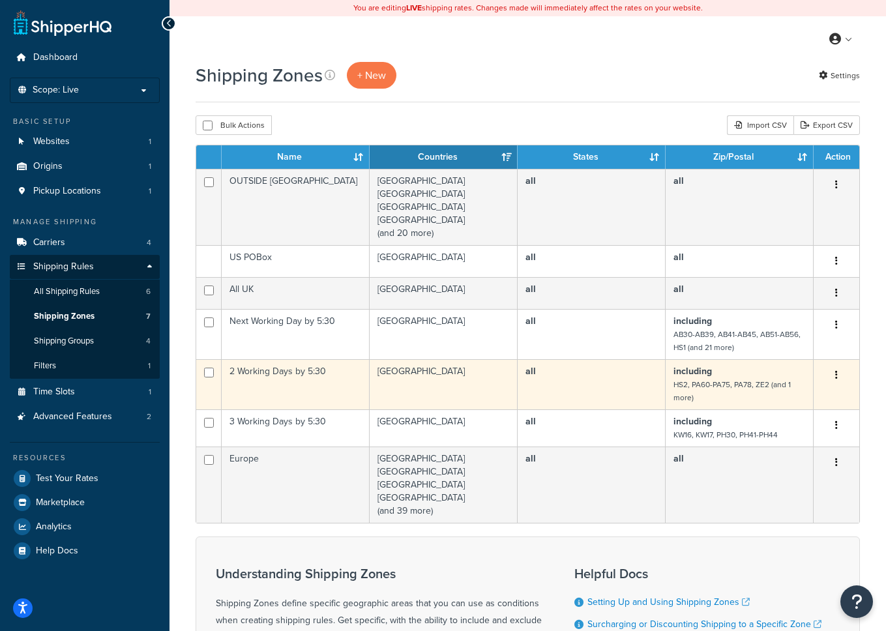
click at [832, 373] on button "button" at bounding box center [836, 375] width 18 height 21
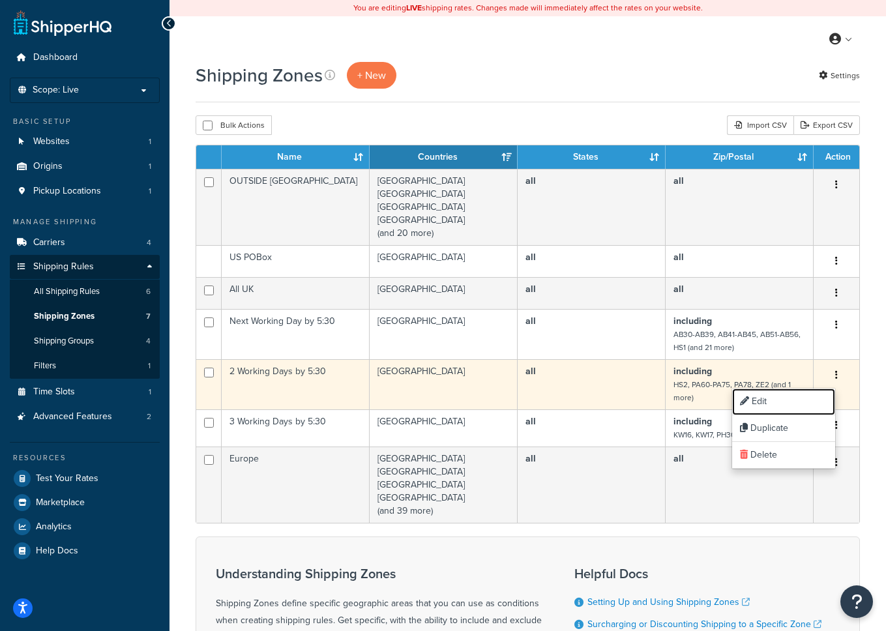
click at [809, 400] on link "Edit" at bounding box center [783, 401] width 103 height 27
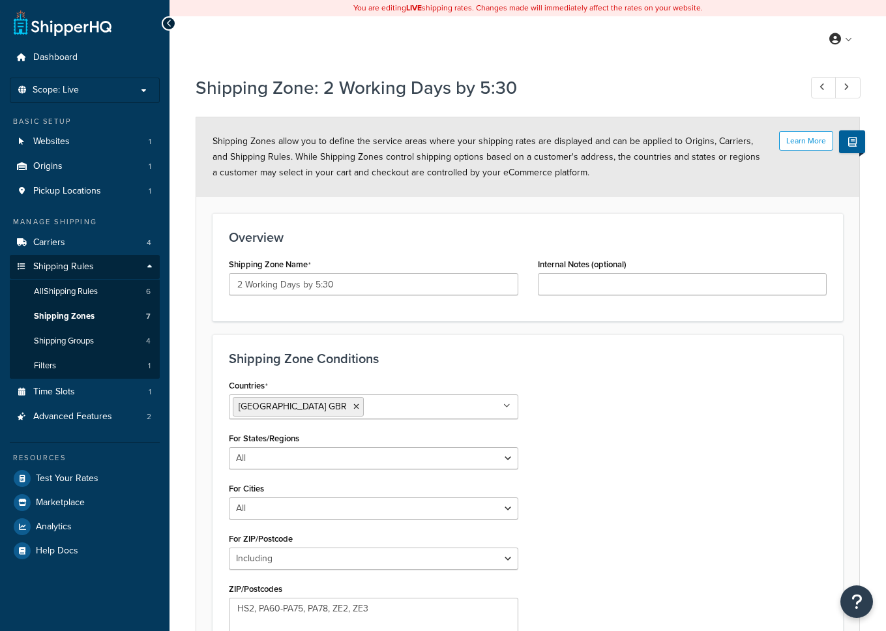
select select "including"
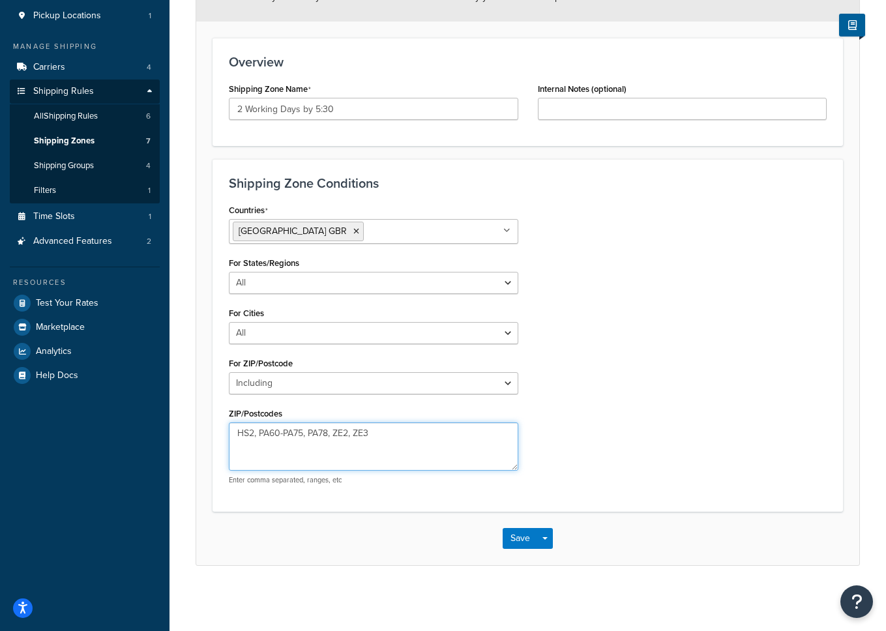
click at [308, 436] on textarea "HS2, PA60-PA75, PA78, ZE2, ZE3" at bounding box center [373, 446] width 289 height 48
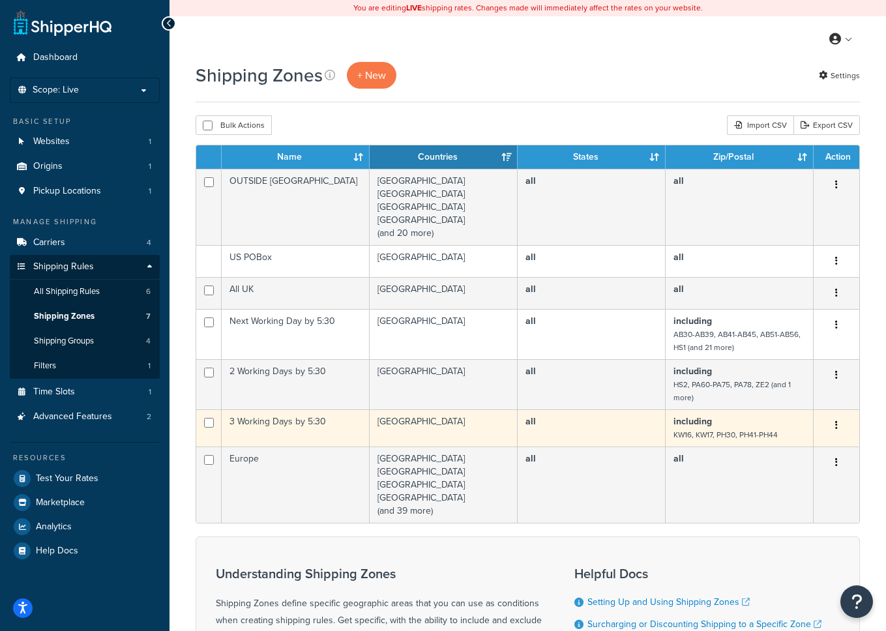
click at [719, 437] on small "KW16, KW17, PH30, PH41-PH44" at bounding box center [725, 435] width 104 height 12
drag, startPoint x: 735, startPoint y: 437, endPoint x: 671, endPoint y: 436, distance: 63.9
click at [671, 437] on td "including KW16, KW17, PH30, PH41-PH44" at bounding box center [739, 427] width 148 height 37
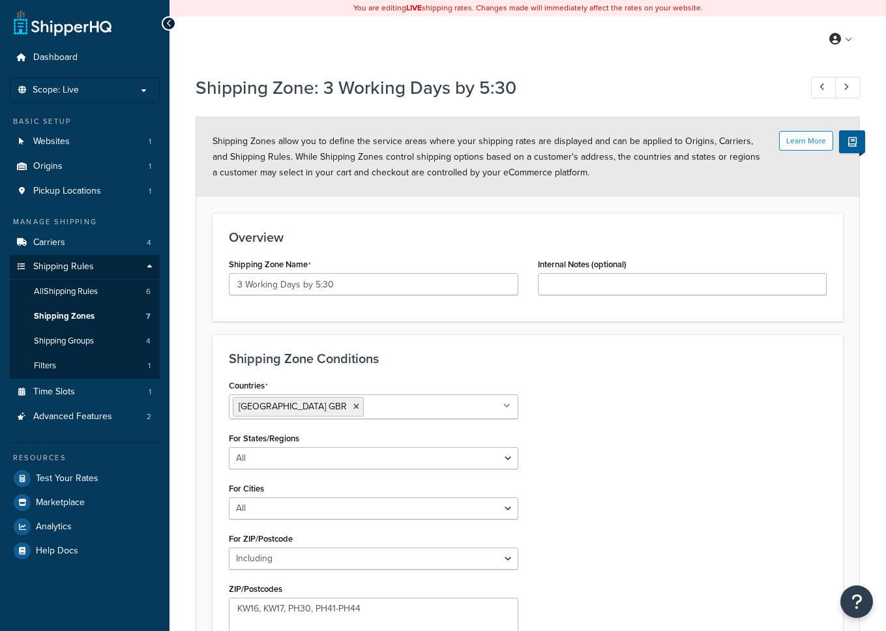
select select "including"
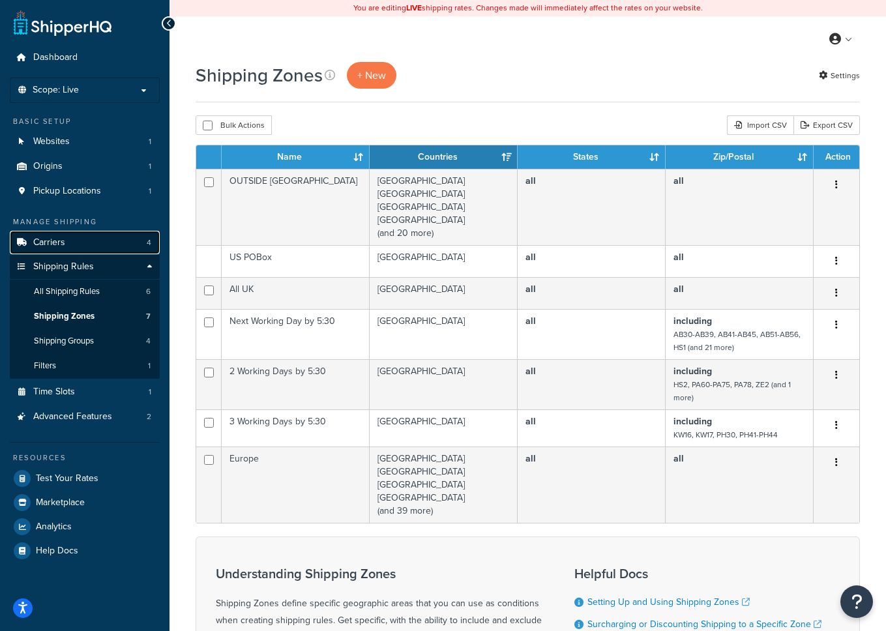
click at [81, 238] on link "Carriers 4" at bounding box center [85, 243] width 150 height 24
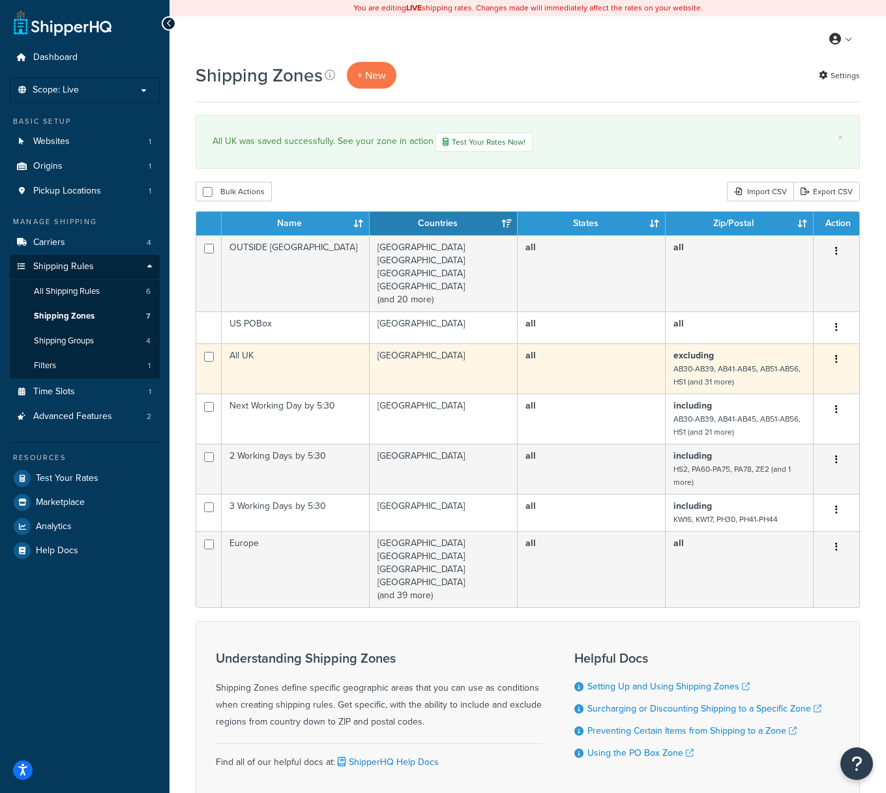
click at [835, 359] on icon "button" at bounding box center [836, 358] width 3 height 9
click at [787, 388] on link "Edit" at bounding box center [783, 387] width 103 height 27
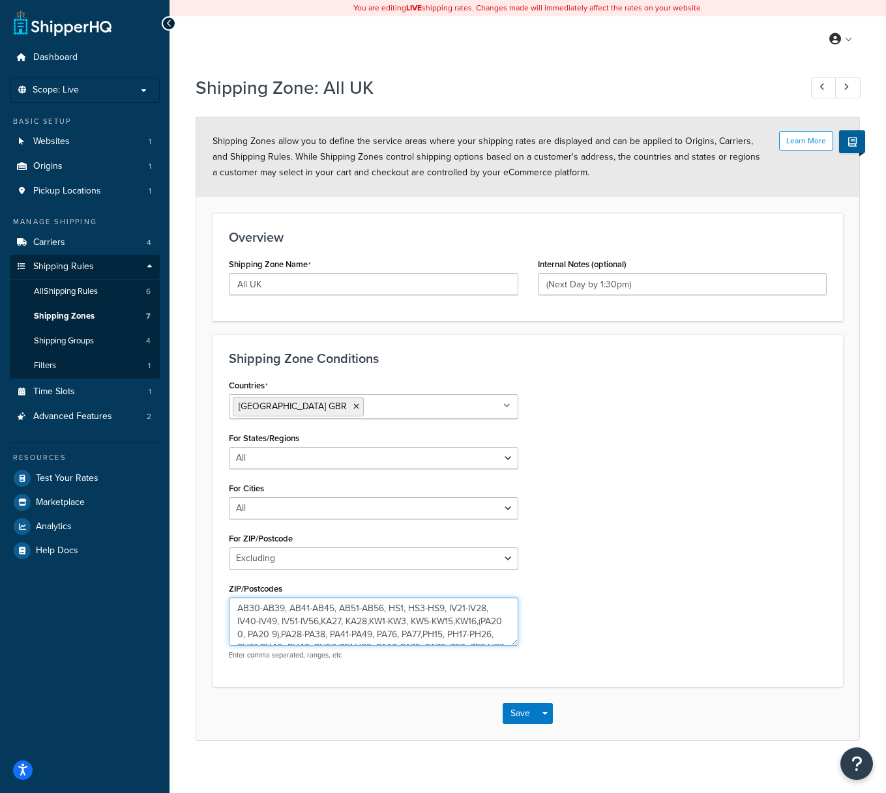
drag, startPoint x: 241, startPoint y: 610, endPoint x: 272, endPoint y: 665, distance: 63.6
click at [274, 668] on div "Countries United Kingdom GBR All Countries ALL United States USA Afghanistan AF…" at bounding box center [373, 523] width 309 height 294
drag, startPoint x: 237, startPoint y: 609, endPoint x: 269, endPoint y: 678, distance: 76.7
click at [268, 679] on div "Shipping Zone Conditions Countries United Kingdom GBR All Countries ALL United …" at bounding box center [527, 510] width 630 height 352
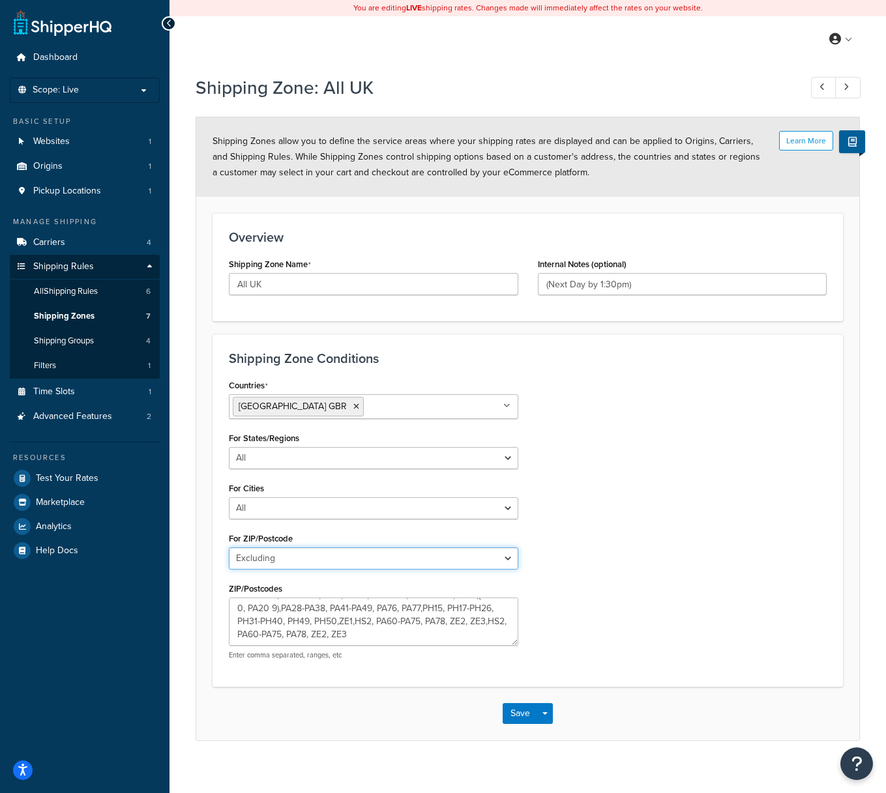
click at [343, 554] on select "All Including Excluding" at bounding box center [373, 558] width 289 height 22
select select "all"
click at [229, 547] on select "All Including Excluding" at bounding box center [373, 558] width 289 height 22
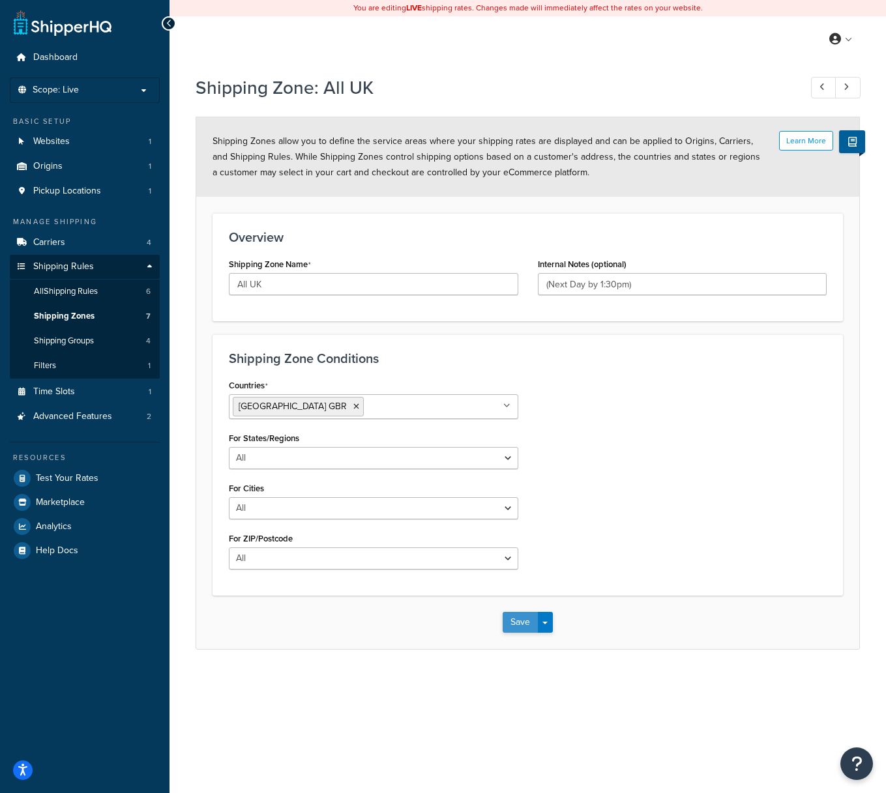
click at [515, 628] on button "Save" at bounding box center [519, 622] width 35 height 21
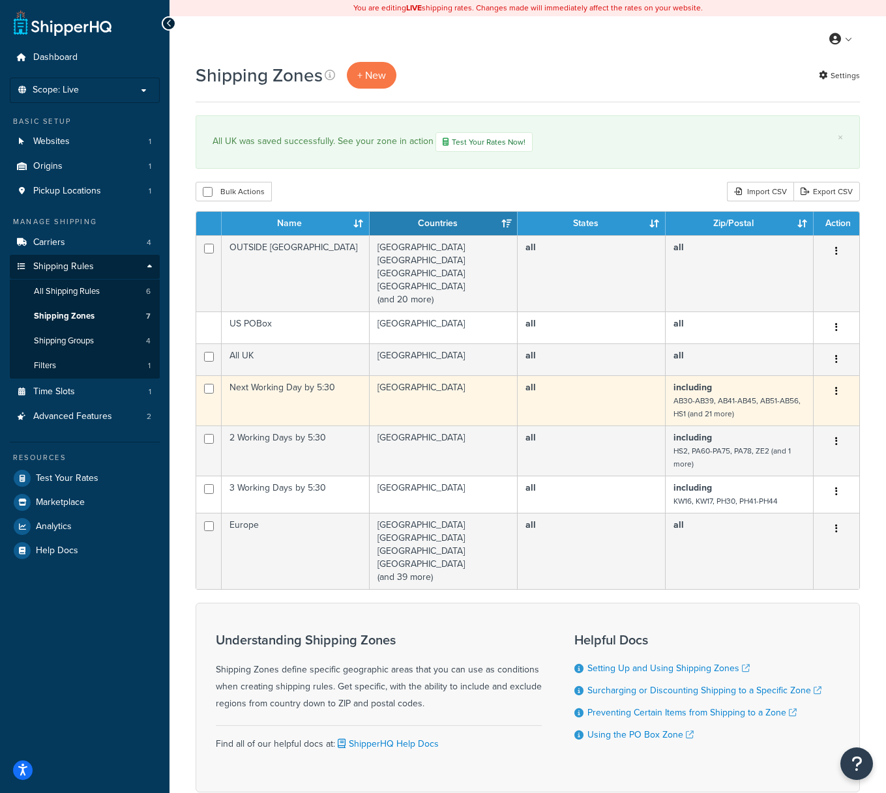
click at [835, 395] on icon "button" at bounding box center [836, 390] width 3 height 9
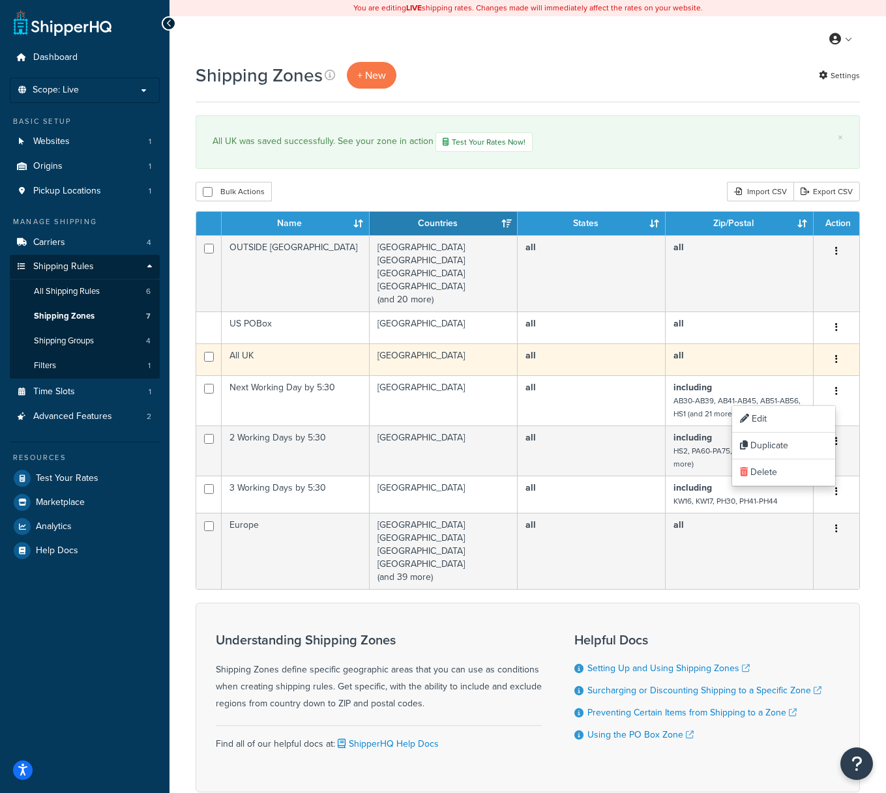
click at [836, 358] on icon "button" at bounding box center [836, 358] width 3 height 9
click at [801, 392] on link "Edit" at bounding box center [783, 387] width 103 height 27
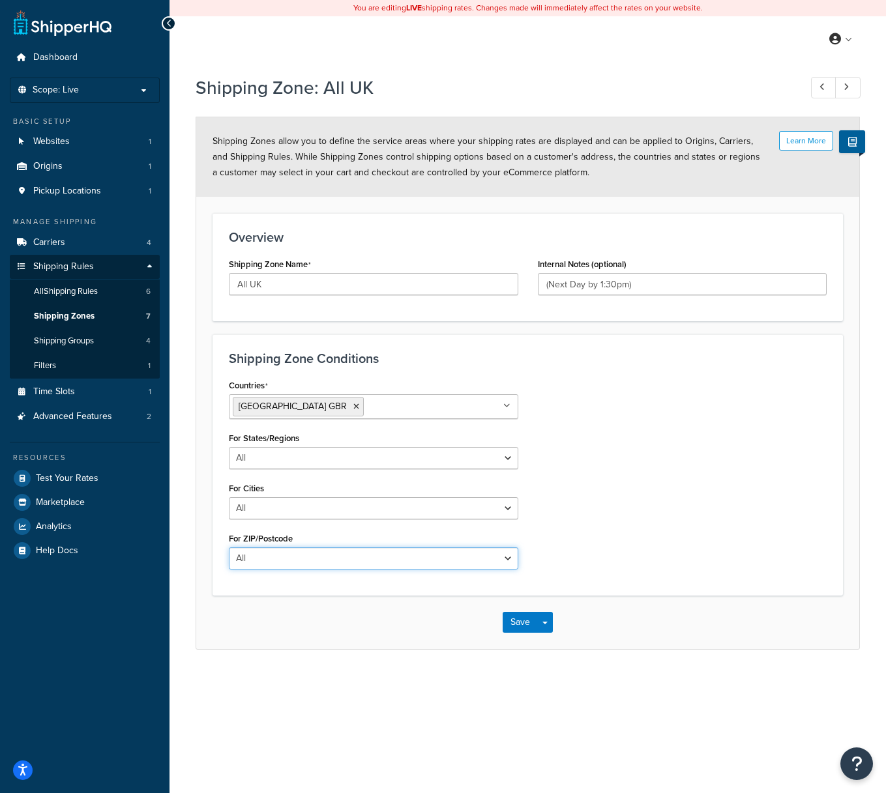
click at [382, 559] on select "All Including Excluding" at bounding box center [373, 558] width 289 height 22
select select "excluding"
click at [229, 547] on select "All Including Excluding" at bounding box center [373, 558] width 289 height 22
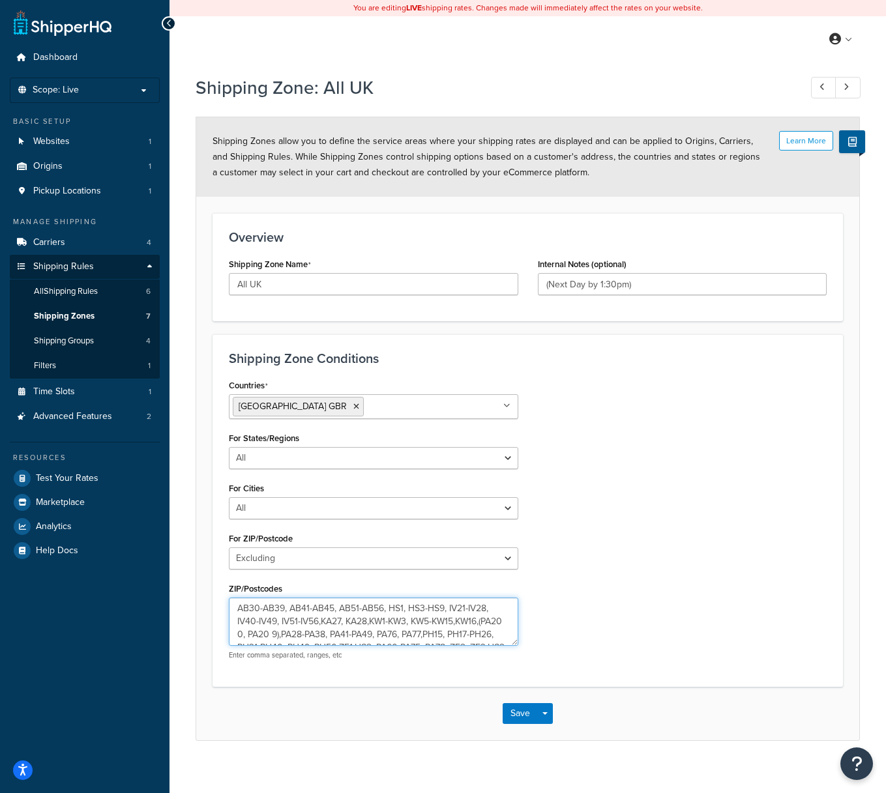
drag, startPoint x: 255, startPoint y: 624, endPoint x: 237, endPoint y: 627, distance: 17.9
click at [237, 627] on textarea "AB30-AB39, AB41-AB45, AB51-AB56, HS1, HS3-HS9, IV21-IV28, IV40-IV49, IV51-IV56,…" at bounding box center [373, 622] width 289 height 48
click at [519, 715] on button "Save" at bounding box center [519, 713] width 35 height 21
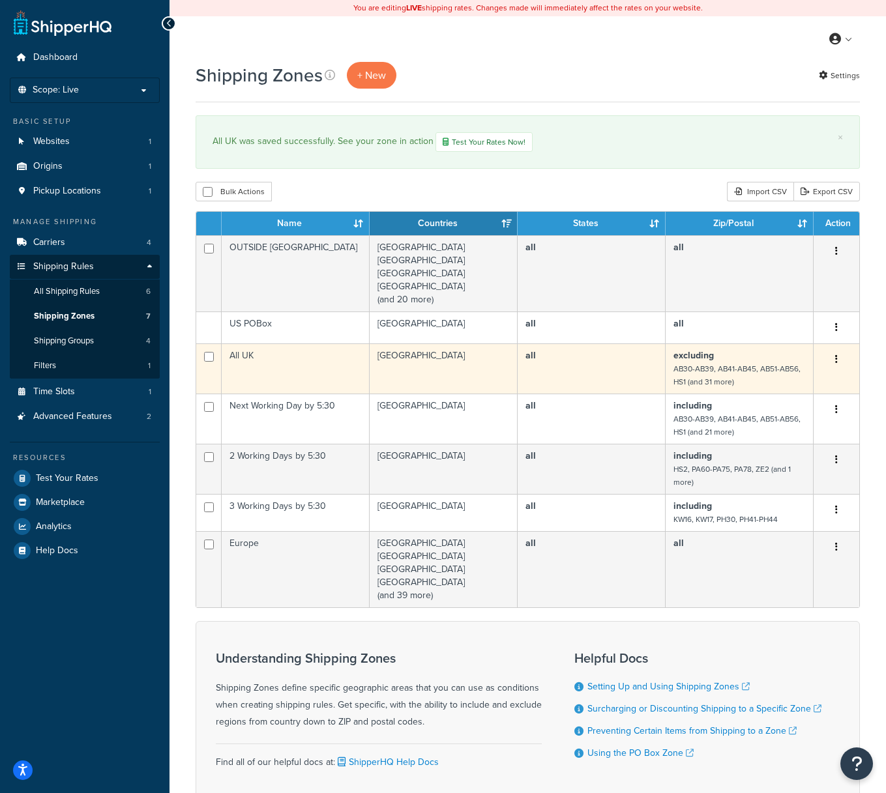
click at [835, 358] on icon "button" at bounding box center [836, 358] width 3 height 9
click at [833, 359] on button "button" at bounding box center [836, 359] width 18 height 21
click at [789, 383] on link "Edit" at bounding box center [783, 387] width 103 height 27
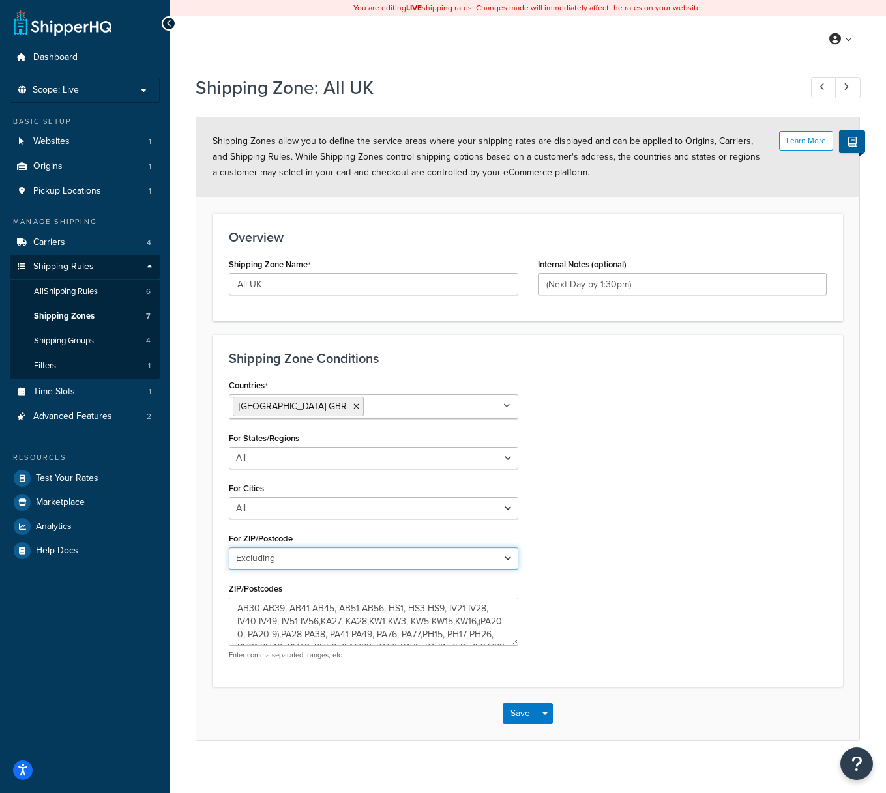
click at [454, 556] on select "All Including Excluding" at bounding box center [373, 558] width 289 height 22
select select "all"
click at [229, 547] on select "All Including Excluding" at bounding box center [373, 558] width 289 height 22
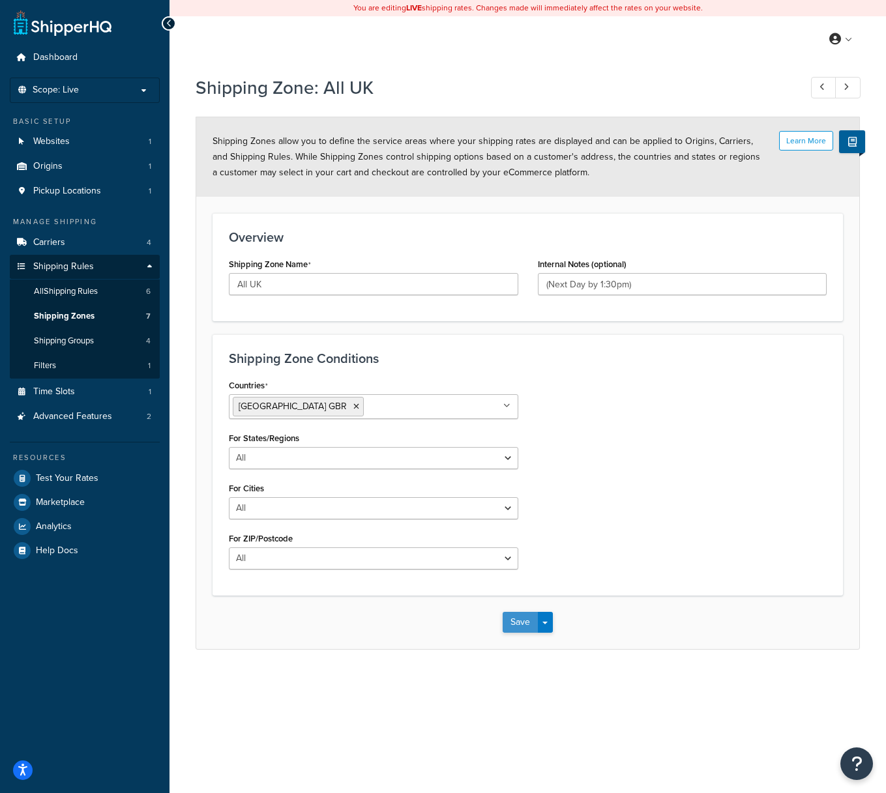
click at [521, 626] on button "Save" at bounding box center [519, 622] width 35 height 21
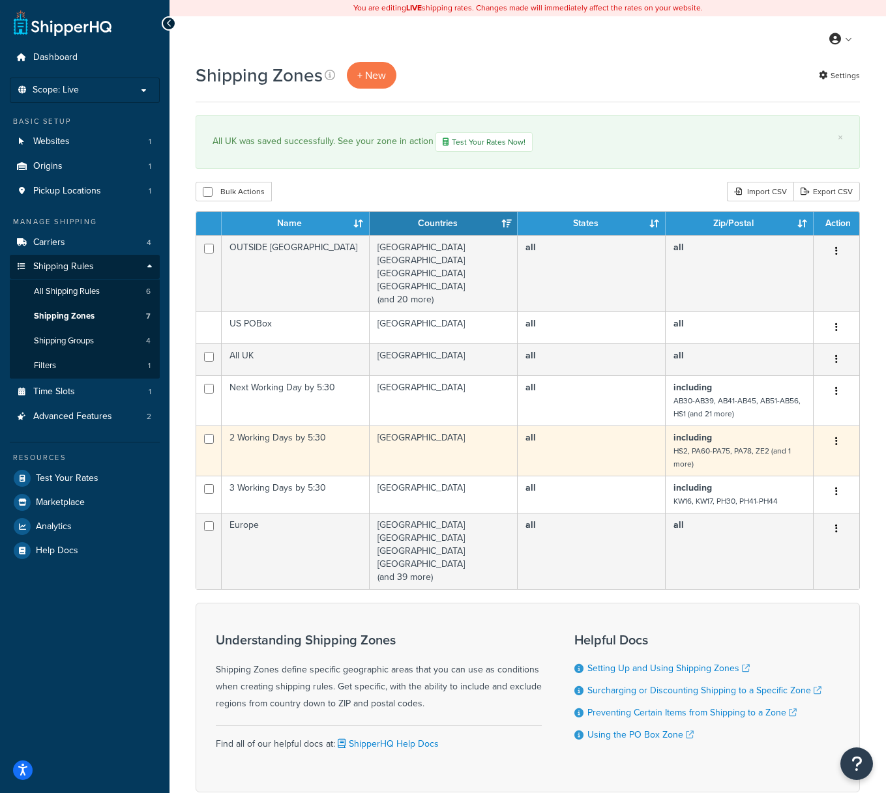
click at [831, 444] on button "button" at bounding box center [836, 441] width 18 height 21
click at [788, 478] on link "Edit" at bounding box center [783, 469] width 103 height 27
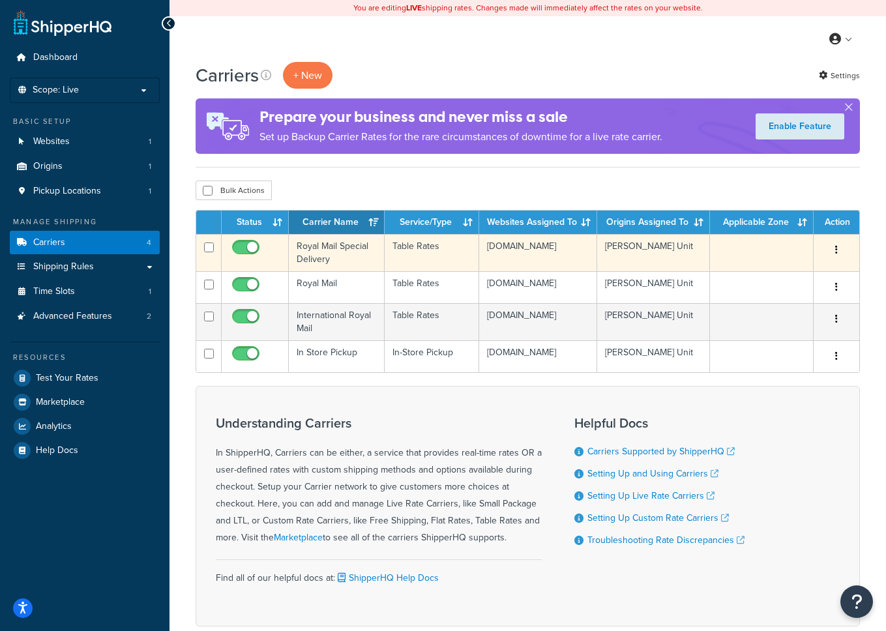
click at [827, 252] on button "button" at bounding box center [836, 250] width 18 height 21
click at [781, 272] on link "Edit" at bounding box center [783, 276] width 103 height 27
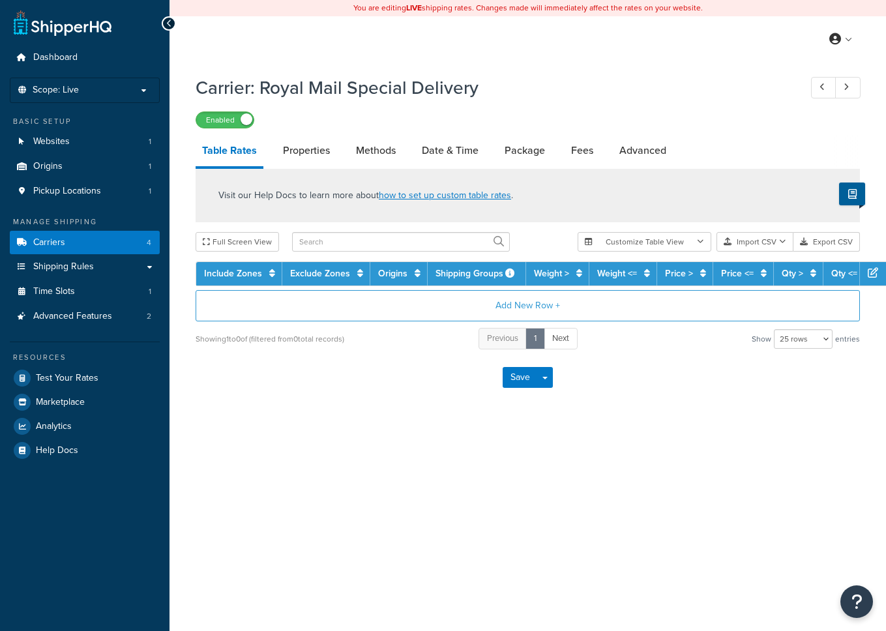
select select "25"
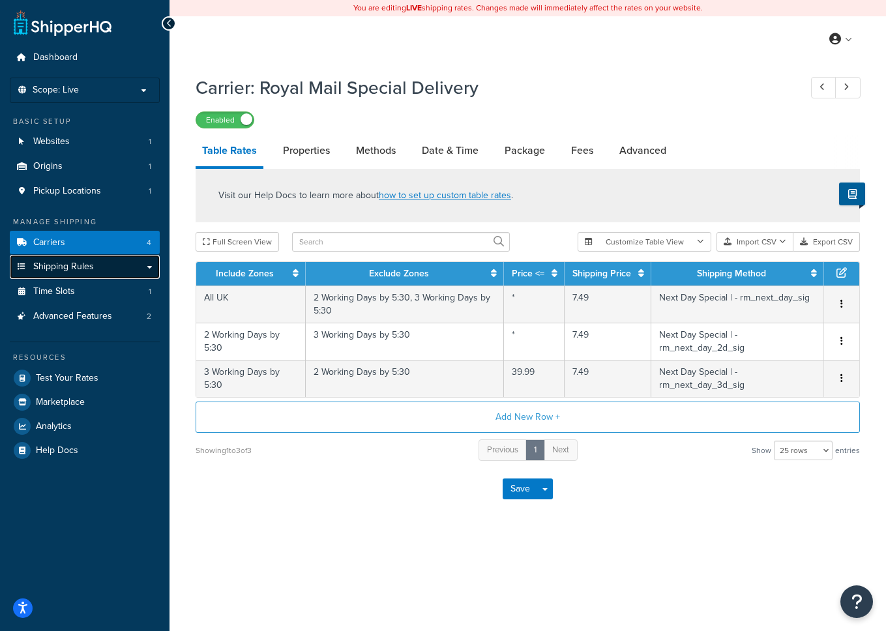
click at [109, 268] on link "Shipping Rules" at bounding box center [85, 267] width 150 height 24
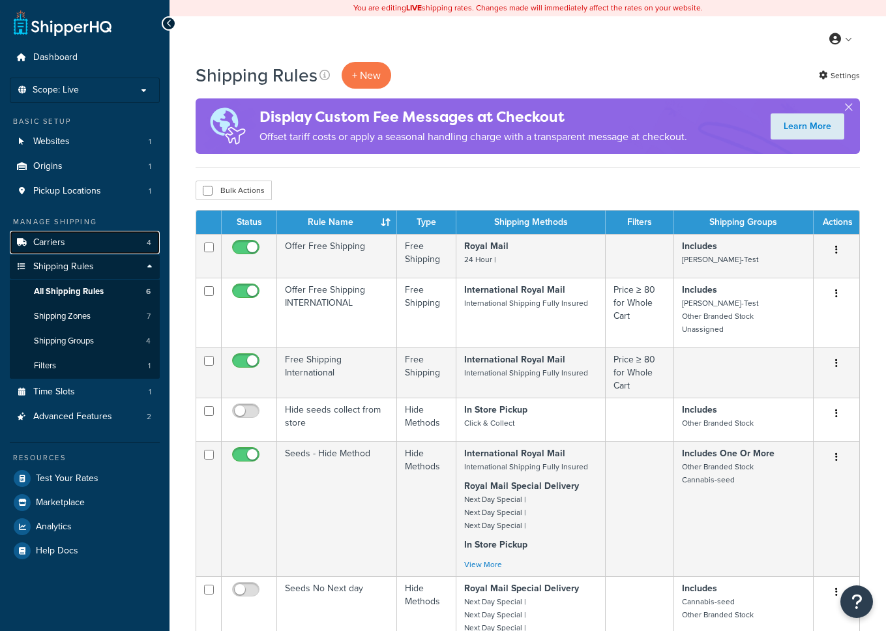
click at [96, 238] on link "Carriers 4" at bounding box center [85, 243] width 150 height 24
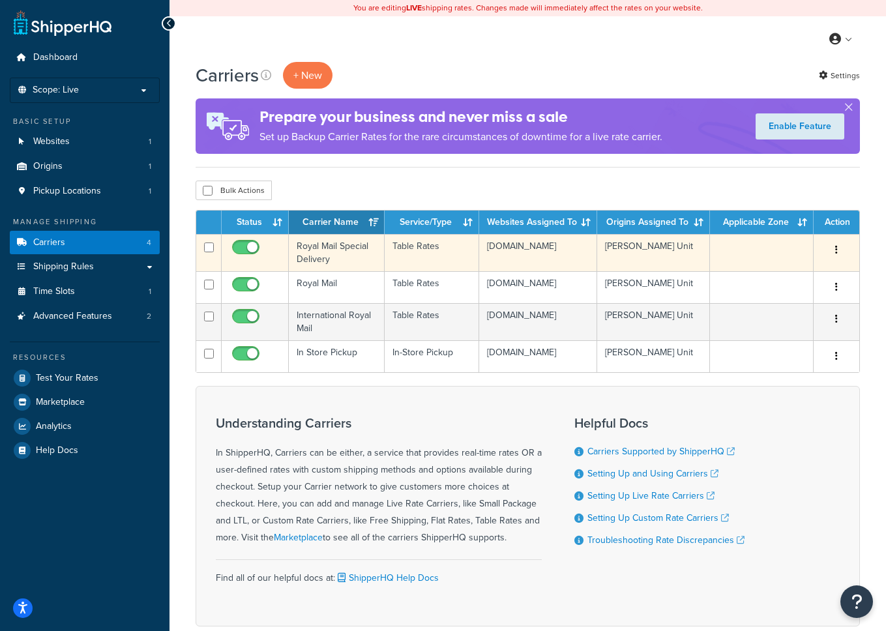
click at [837, 252] on button "button" at bounding box center [836, 250] width 18 height 21
click at [793, 282] on link "Edit" at bounding box center [783, 276] width 103 height 27
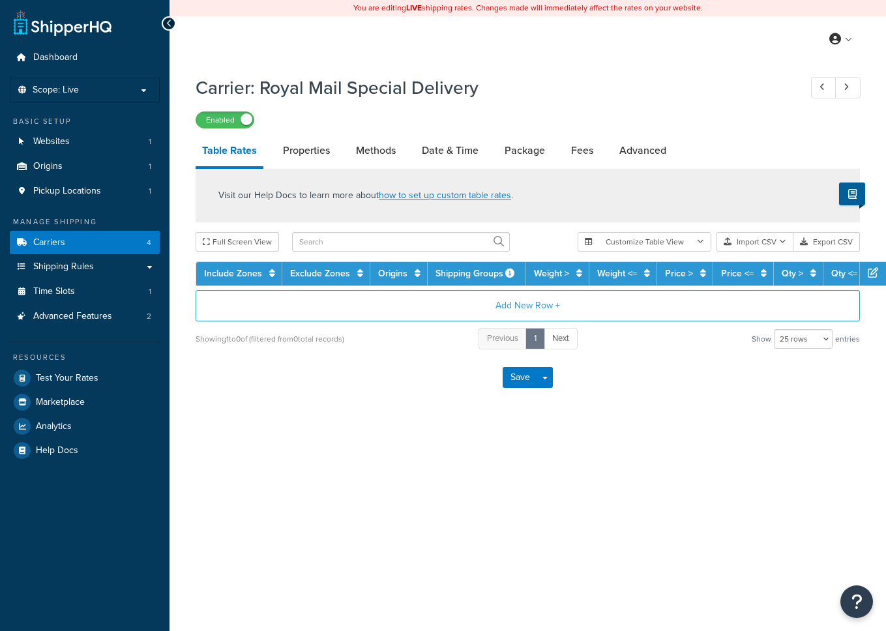
select select "25"
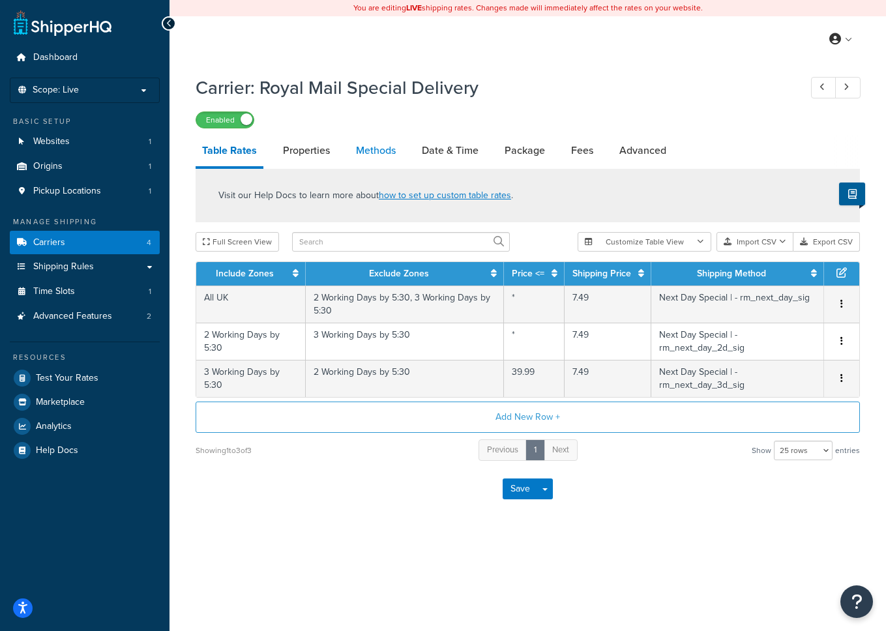
click at [381, 151] on link "Methods" at bounding box center [375, 150] width 53 height 31
select select "25"
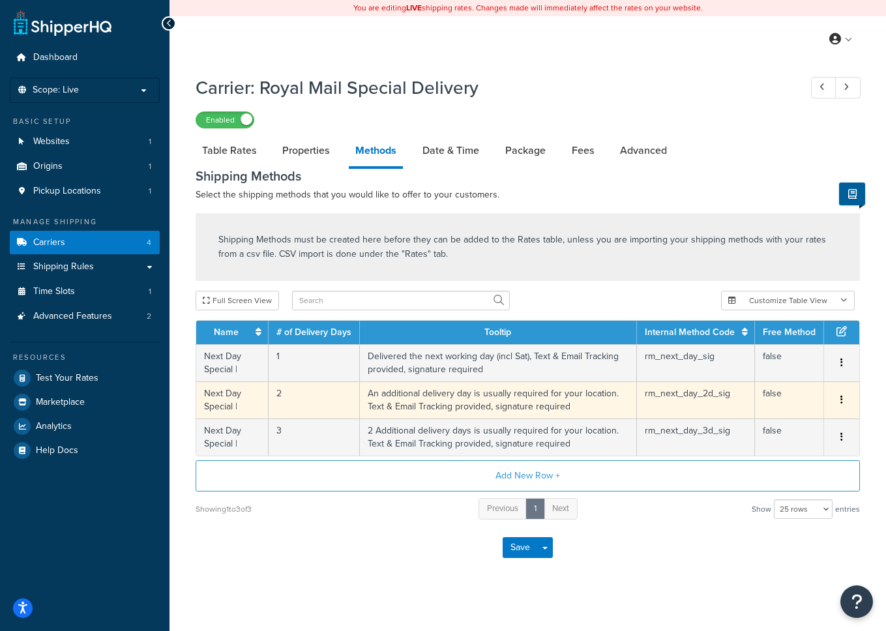
click at [841, 401] on icon "button" at bounding box center [841, 399] width 3 height 9
click at [747, 388] on div "Edit" at bounding box center [775, 388] width 93 height 27
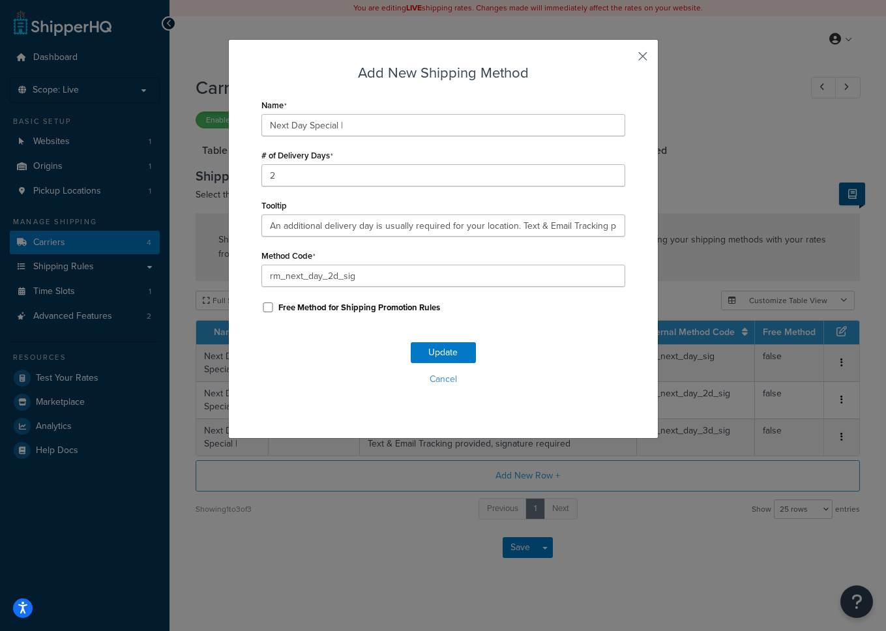
click at [625, 59] on button "button" at bounding box center [623, 60] width 3 height 3
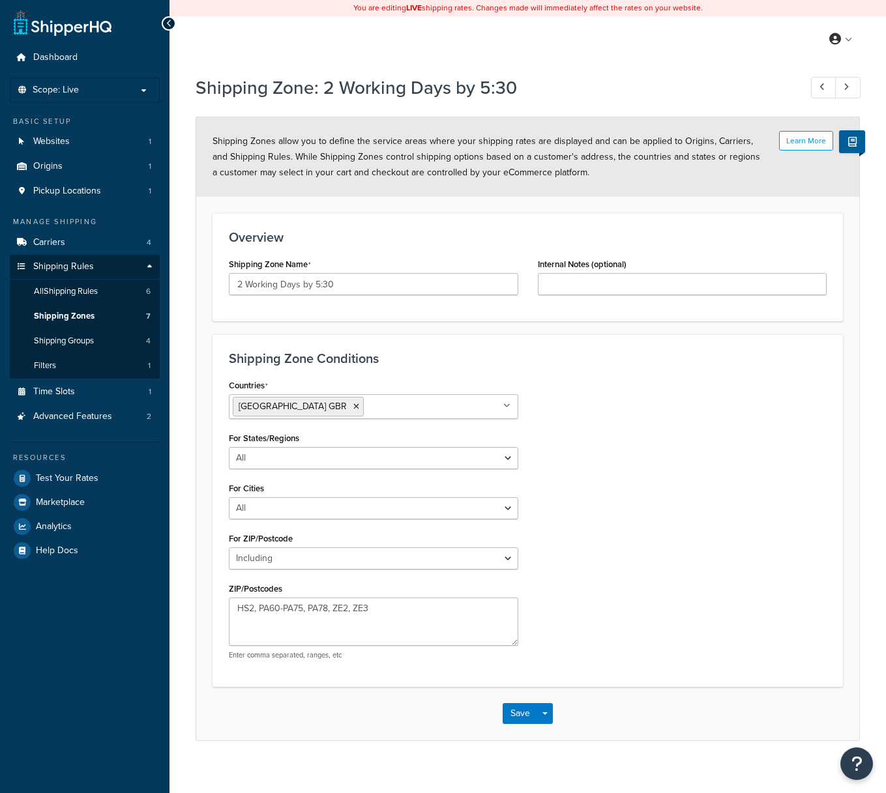
select select "including"
click at [362, 459] on select "All Including Excluding" at bounding box center [373, 458] width 289 height 22
click at [409, 506] on select "All Including Excluding" at bounding box center [373, 508] width 289 height 22
click at [429, 557] on select "All Including Excluding" at bounding box center [373, 558] width 289 height 22
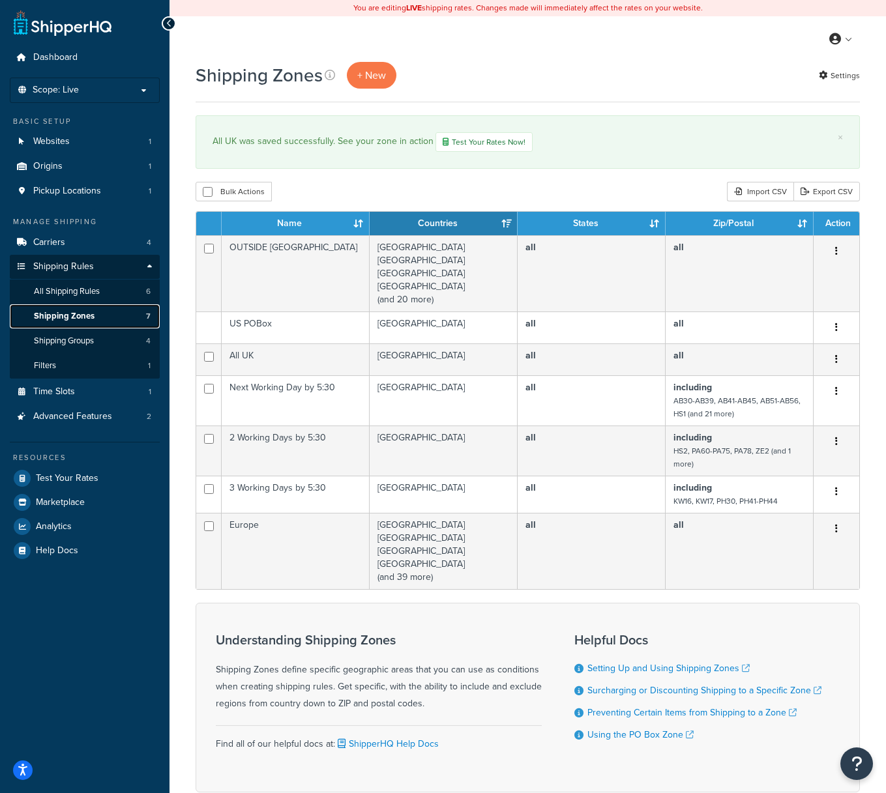
click at [102, 316] on link "Shipping Zones 7" at bounding box center [85, 316] width 150 height 24
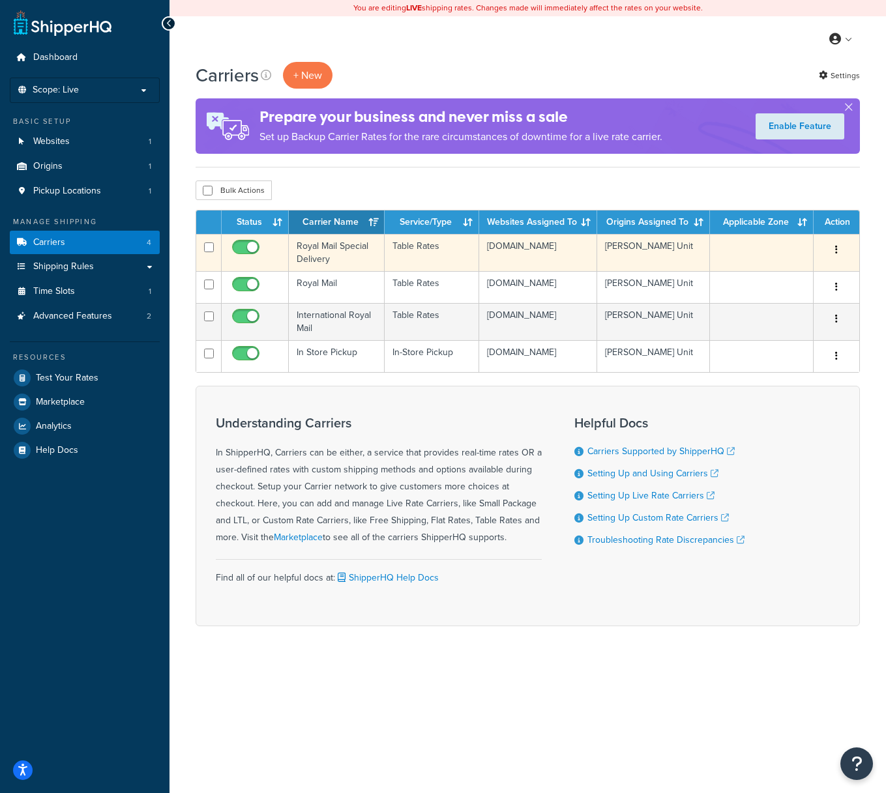
click at [362, 255] on td "Royal Mail Special Delivery" at bounding box center [337, 252] width 96 height 37
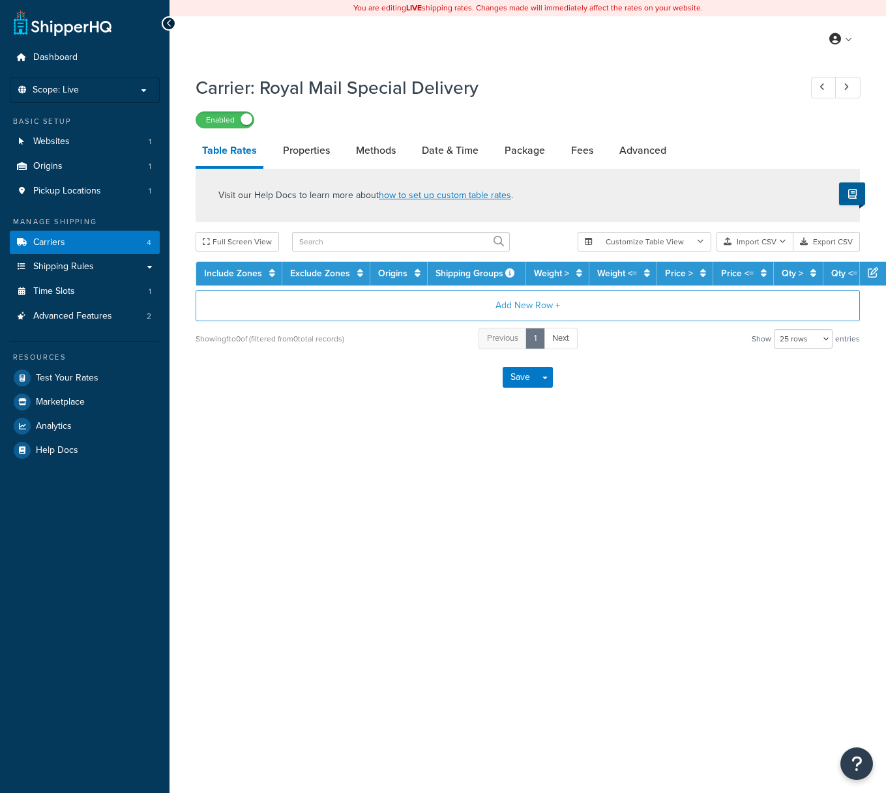
select select "25"
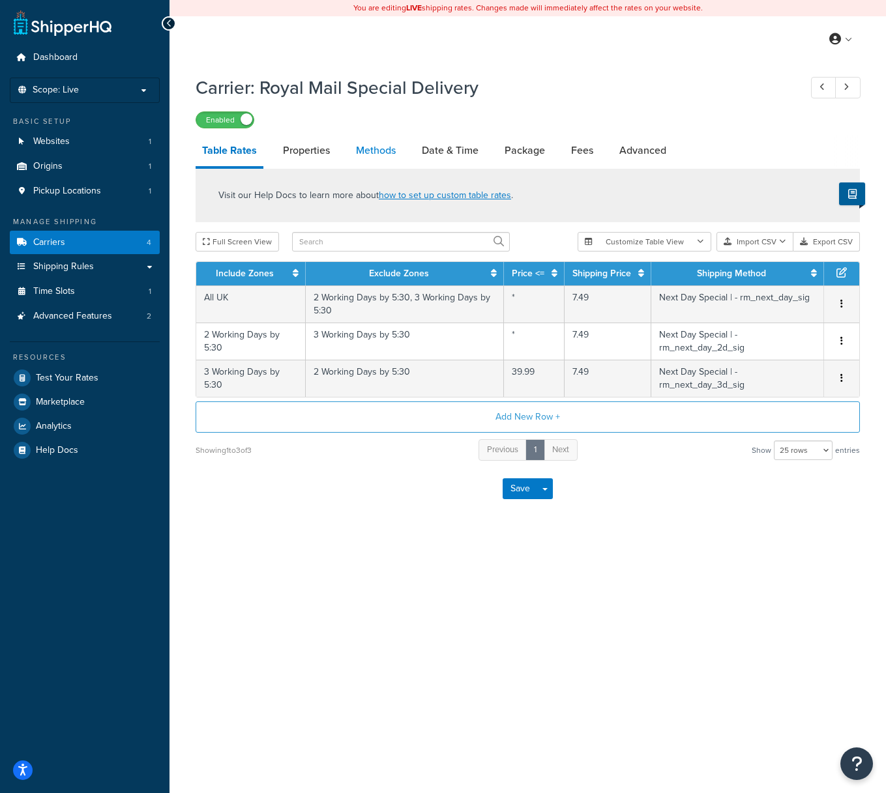
click at [376, 156] on link "Methods" at bounding box center [375, 150] width 53 height 31
select select "25"
